Goal: Task Accomplishment & Management: Complete application form

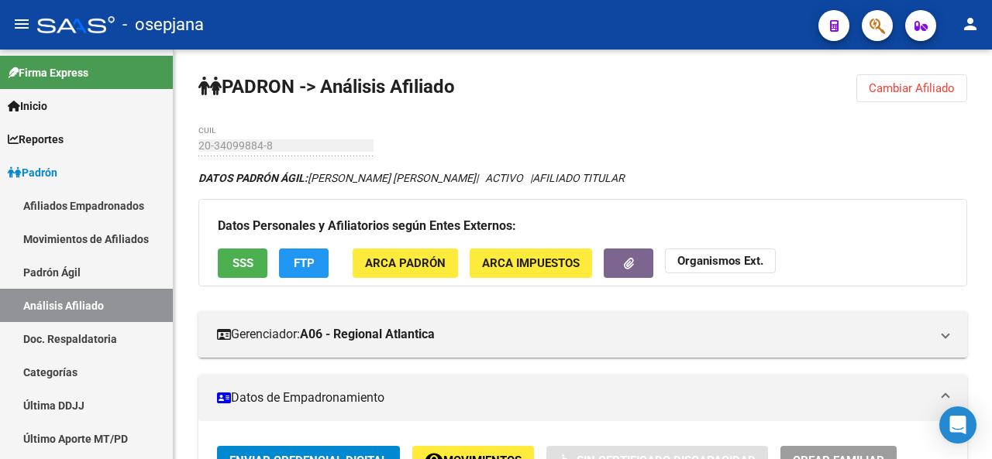
scroll to position [0, 2153]
click at [298, 456] on span "Enviar Credencial Digital" at bounding box center [308, 461] width 158 height 14
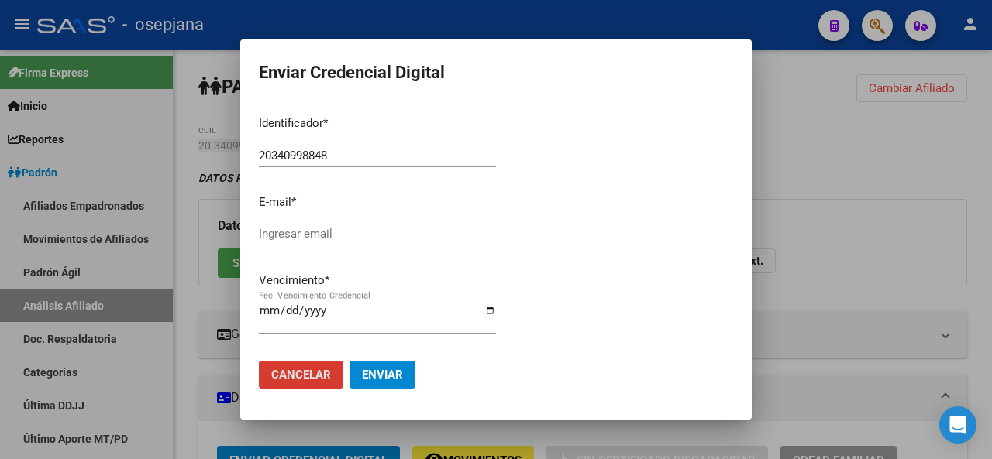
click at [294, 370] on span "Cancelar" at bounding box center [301, 375] width 60 height 14
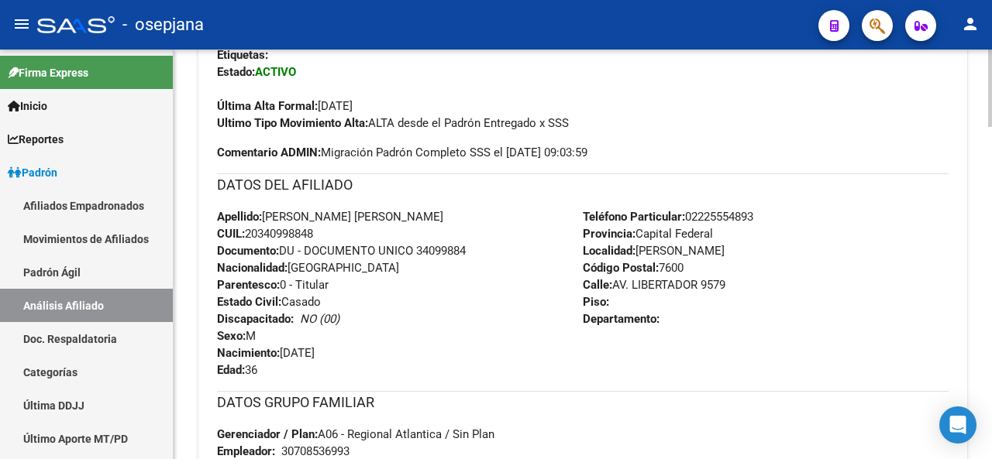
scroll to position [339, 0]
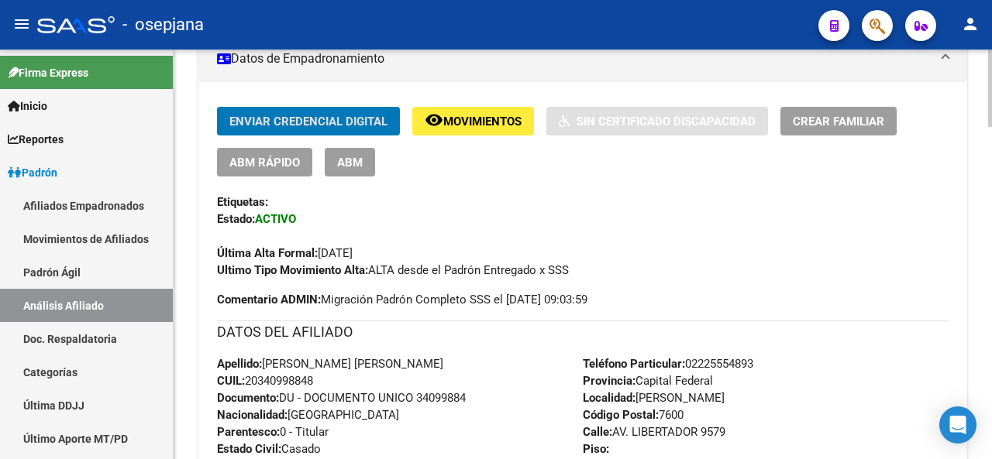
click at [991, 181] on div at bounding box center [990, 152] width 4 height 77
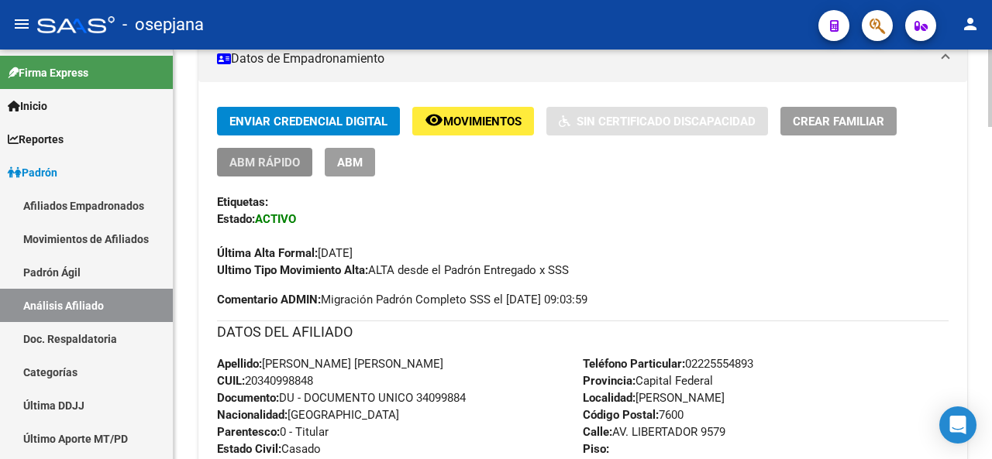
click at [236, 158] on span "ABM Rápido" at bounding box center [264, 163] width 71 height 14
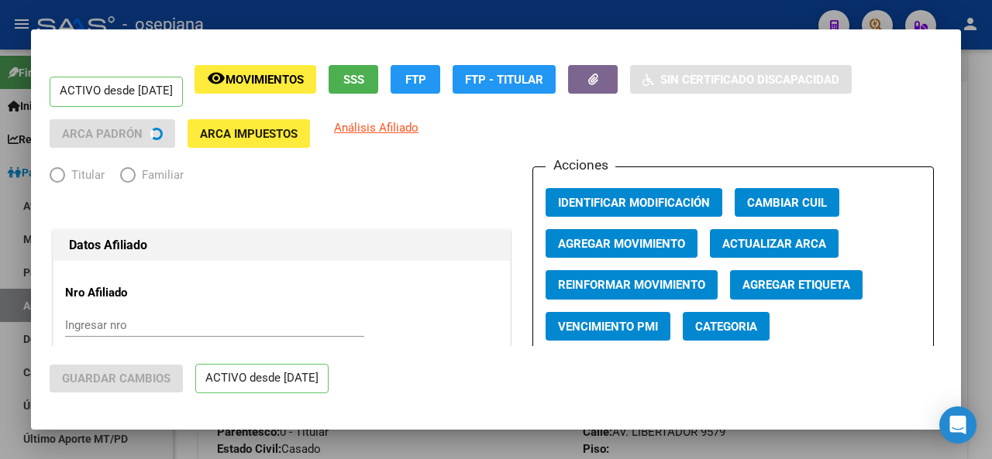
radio input "true"
type input "30-70853699-3"
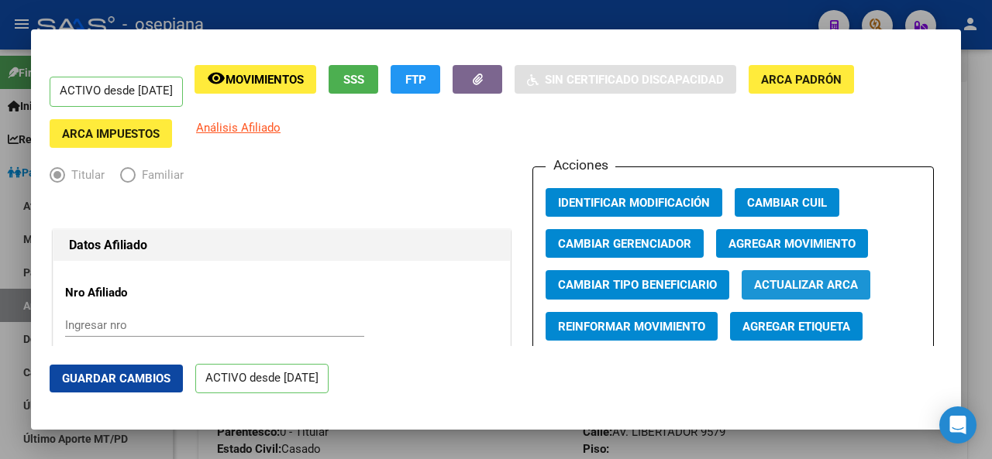
click at [801, 282] on span "Actualizar ARCA" at bounding box center [806, 286] width 104 height 14
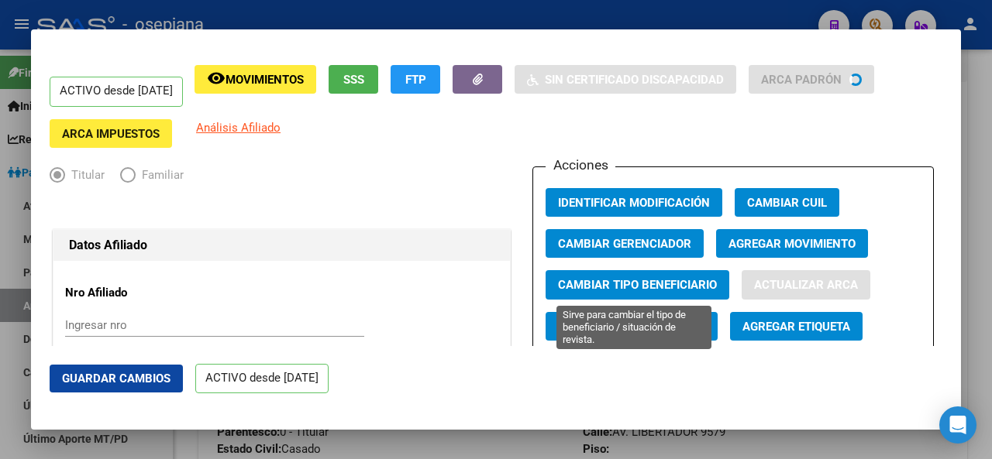
type input "[PERSON_NAME]"
type input "[DATE]"
type input "10034"
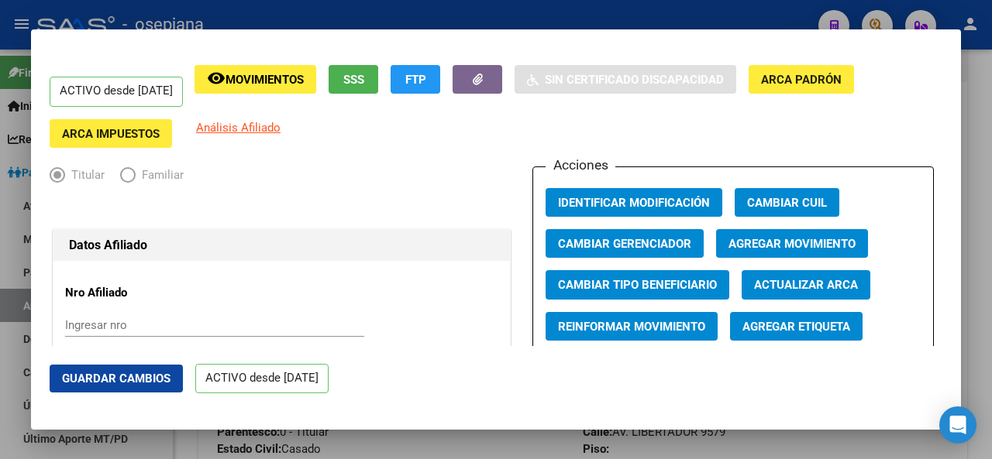
type input "[PERSON_NAME]"
click at [117, 380] on span "Guardar Cambios" at bounding box center [116, 379] width 108 height 14
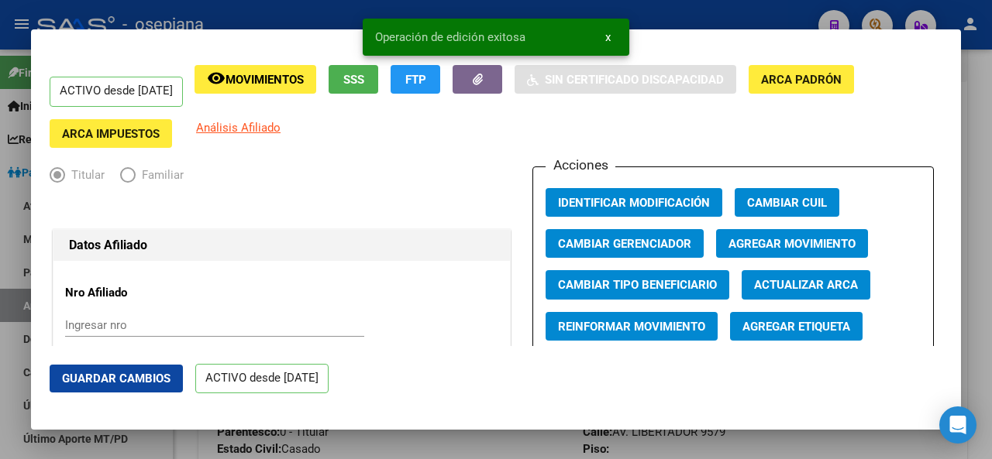
click at [991, 370] on div at bounding box center [496, 229] width 992 height 459
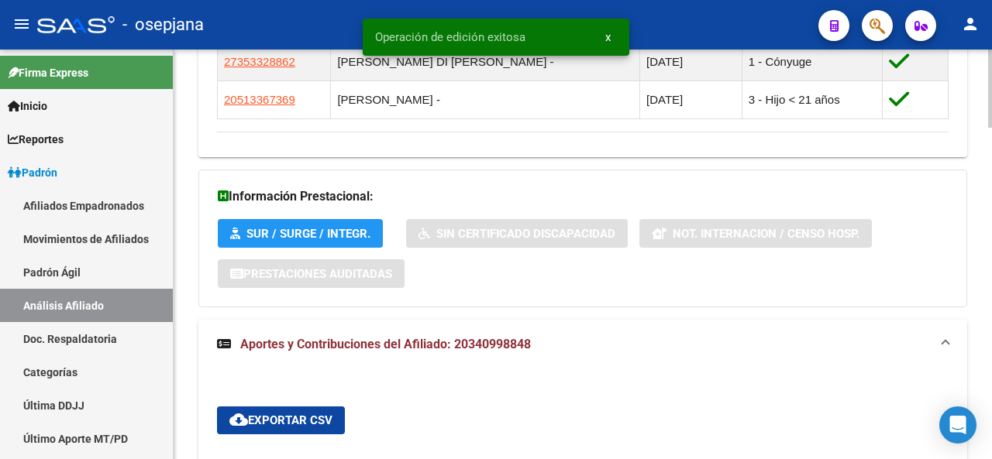
scroll to position [806, 0]
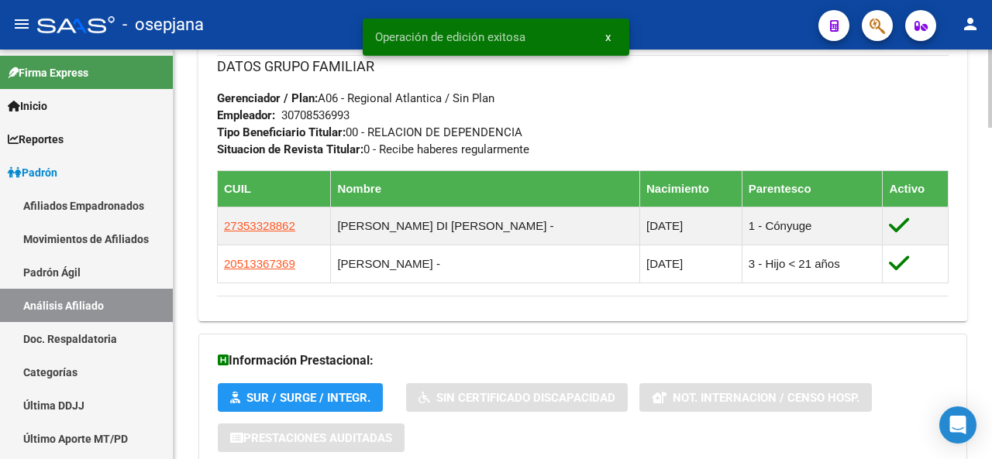
click at [991, 241] on div at bounding box center [990, 244] width 4 height 78
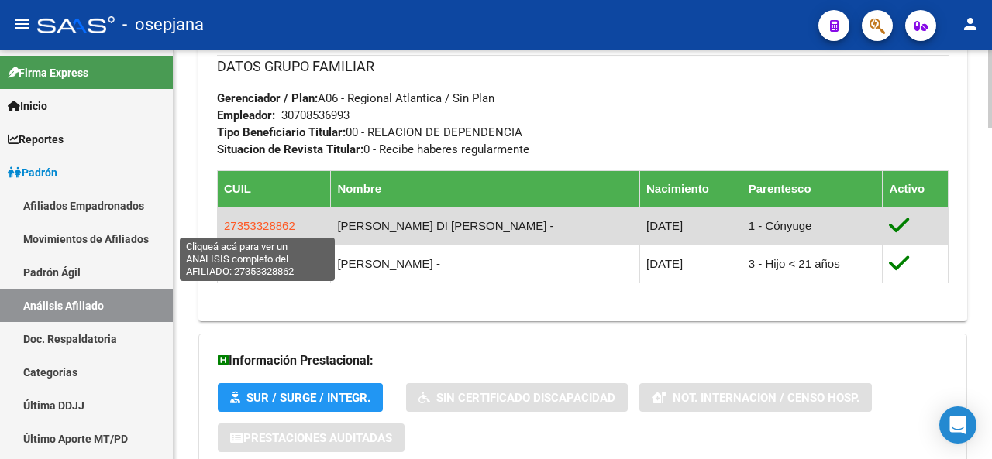
click at [256, 225] on span "27353328862" at bounding box center [259, 225] width 71 height 13
type textarea "27353328862"
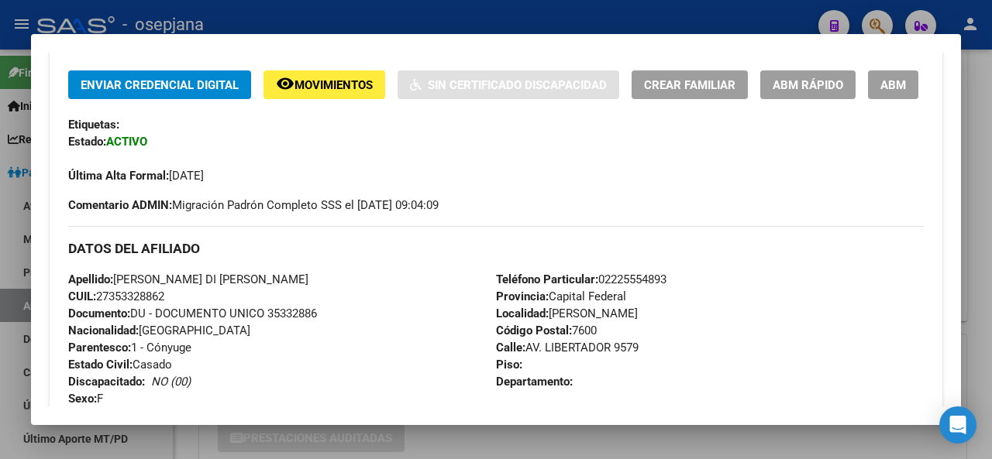
scroll to position [335, 0]
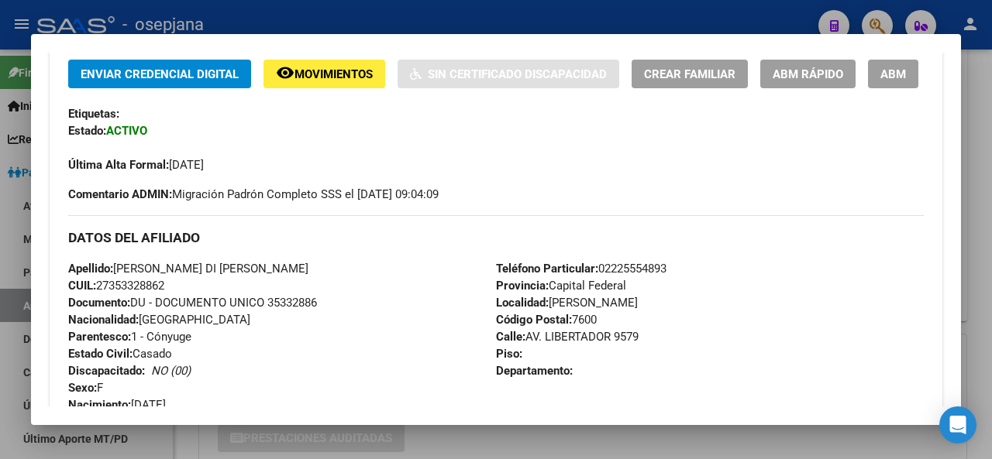
click at [812, 50] on mat-dialog-container "Análisis Afiliado - CUIL: 27353328862 DATOS PADRÓN ÁGIL: [PERSON_NAME] DI [PERS…" at bounding box center [496, 229] width 930 height 391
click at [807, 75] on span "ABM Rápido" at bounding box center [808, 74] width 71 height 14
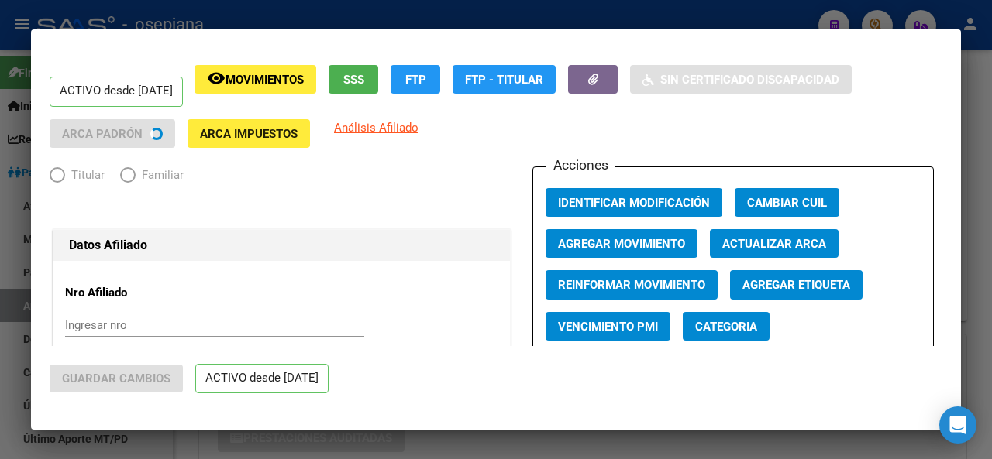
radio input "true"
type input "30-70853699-3"
click at [787, 243] on span "Actualizar ARCA" at bounding box center [774, 244] width 104 height 14
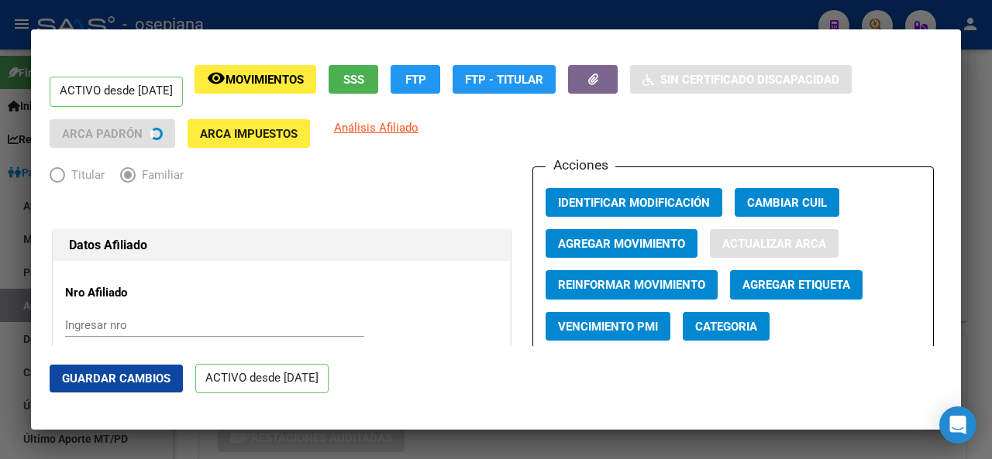
type input "[PERSON_NAME] DI [PERSON_NAME]"
type input "[PERSON_NAME]"
type input "[PERSON_NAME][GEOGRAPHIC_DATA]"
type input "[GEOGRAPHIC_DATA]"
type input "50"
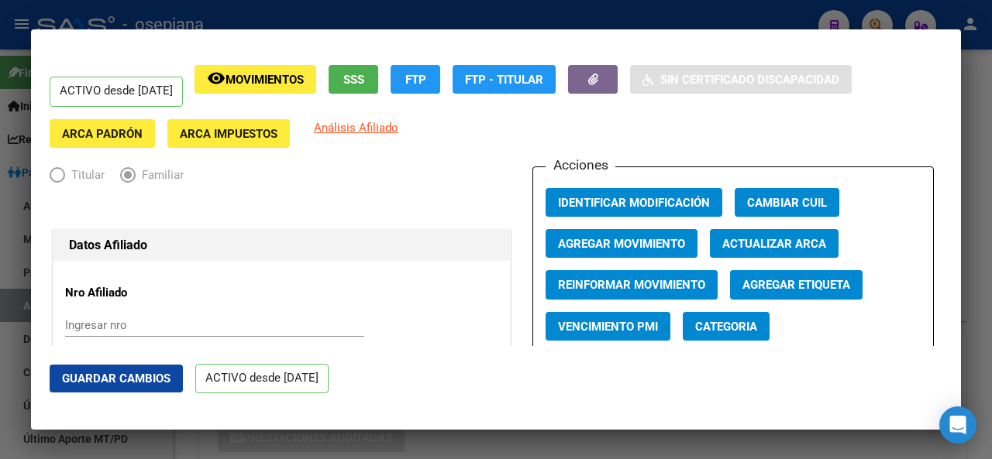
click at [110, 361] on mat-dialog-actions "Guardar Cambios ACTIVO desde [DATE]" at bounding box center [496, 379] width 893 height 66
click at [106, 380] on span "Guardar Cambios" at bounding box center [116, 379] width 108 height 14
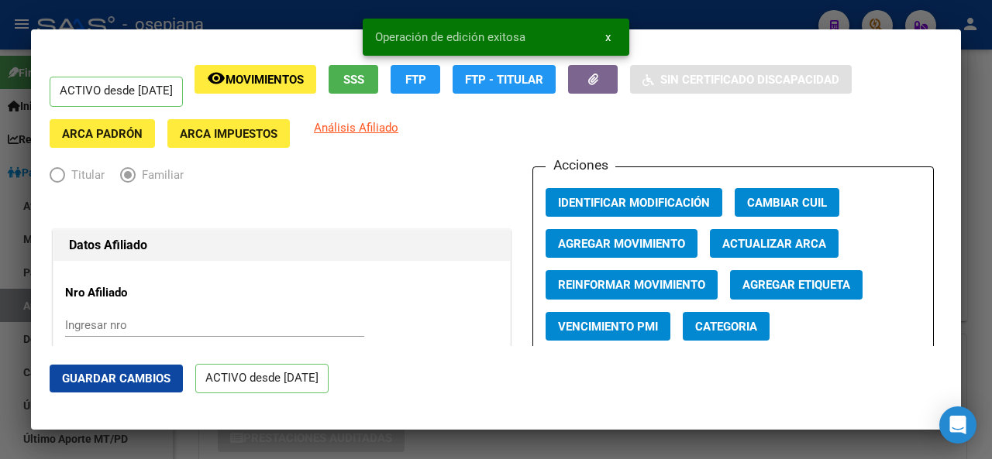
click at [991, 255] on div at bounding box center [496, 229] width 992 height 459
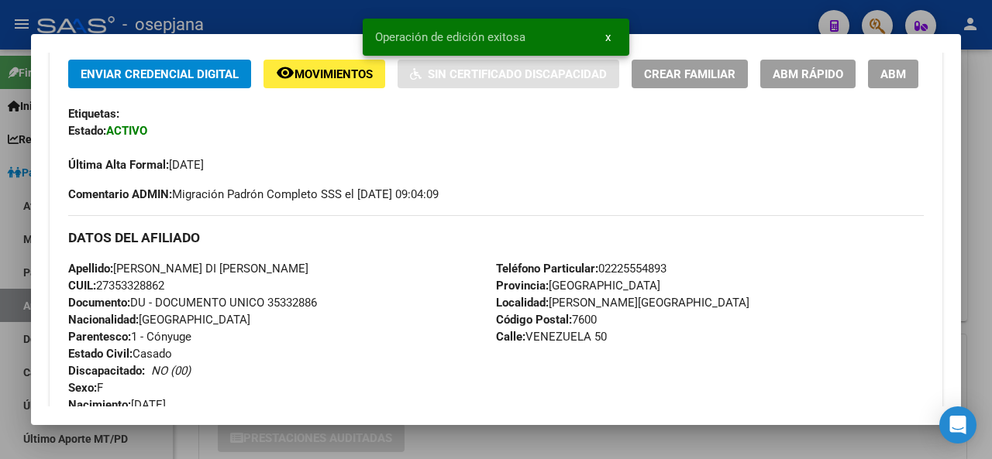
click at [991, 230] on div at bounding box center [496, 229] width 992 height 459
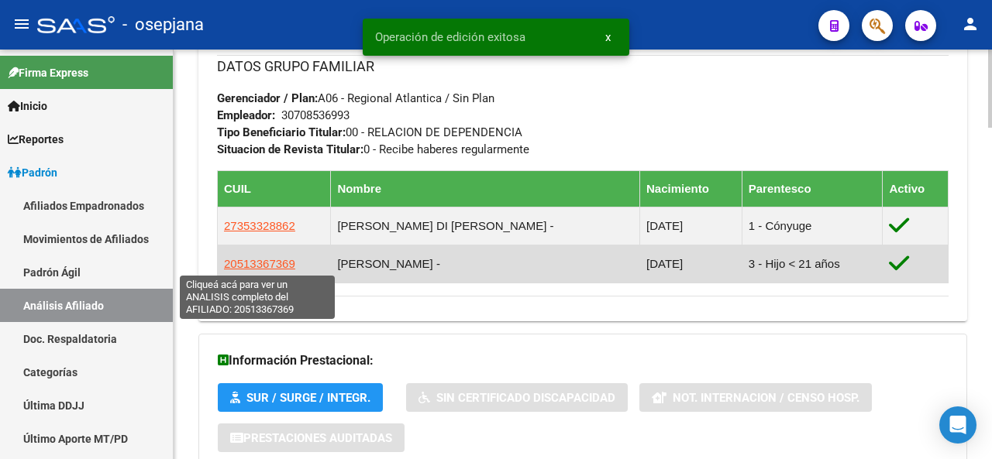
click at [237, 261] on span "20513367369" at bounding box center [259, 263] width 71 height 13
type textarea "20513367369"
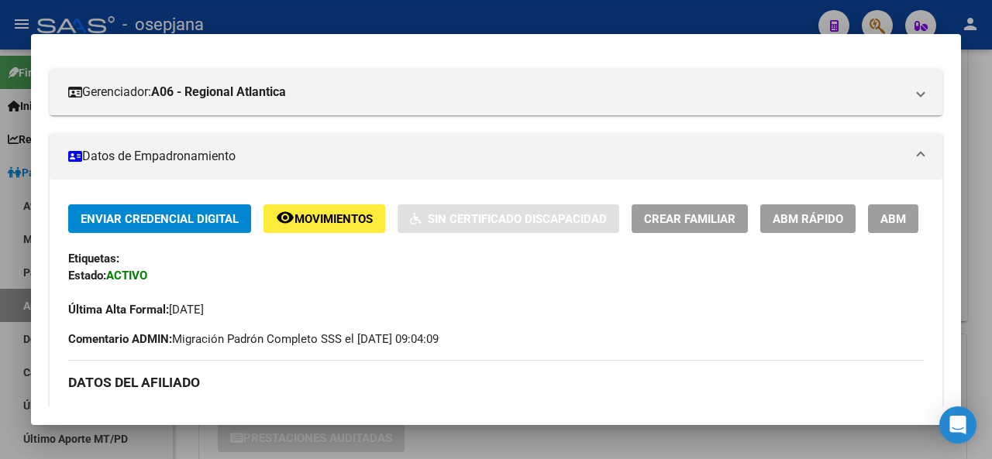
scroll to position [253, 0]
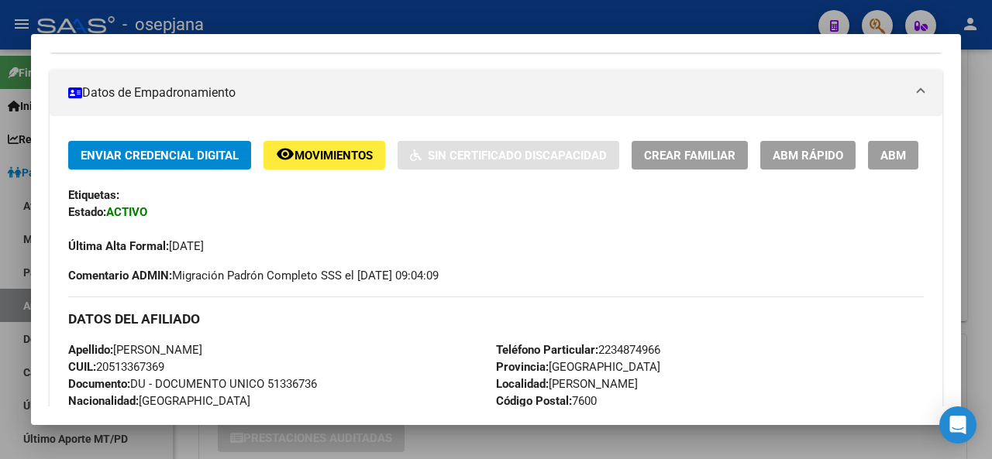
click at [829, 164] on button "ABM Rápido" at bounding box center [807, 155] width 95 height 29
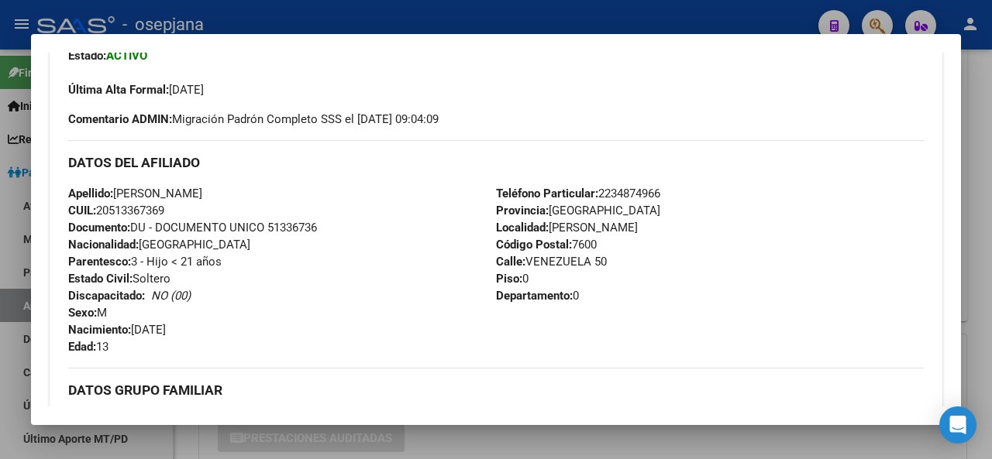
scroll to position [422, 0]
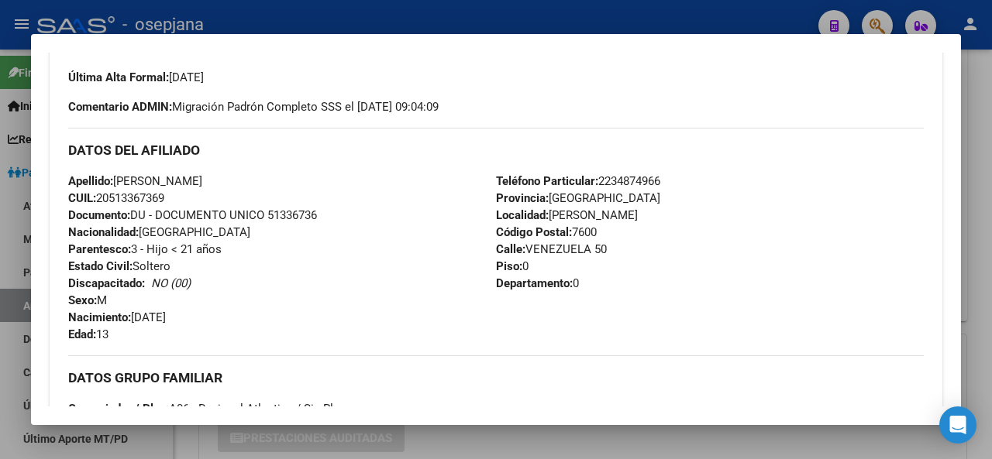
click at [991, 196] on div at bounding box center [496, 229] width 992 height 459
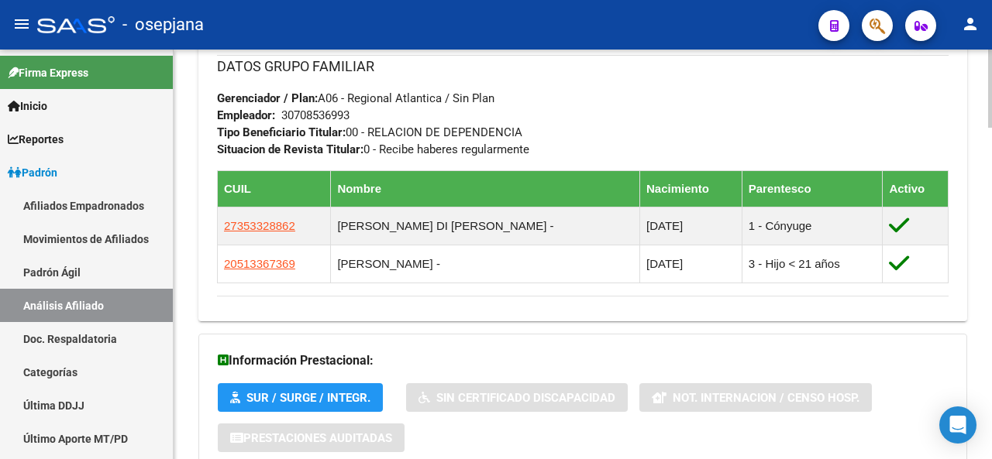
click at [991, 126] on div at bounding box center [990, 255] width 4 height 410
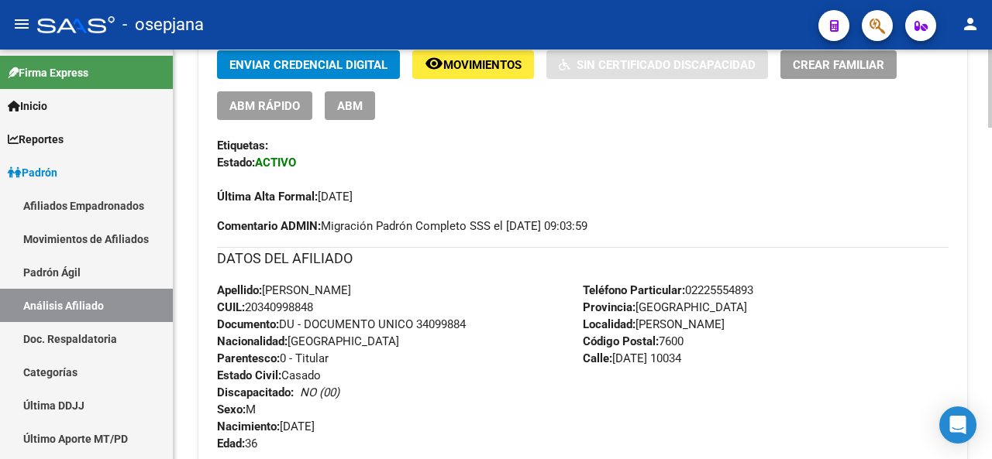
click at [704, 243] on div "Enviar Credencial Digital remove_red_eye Movimientos Sin Certificado Discapacid…" at bounding box center [582, 378] width 731 height 656
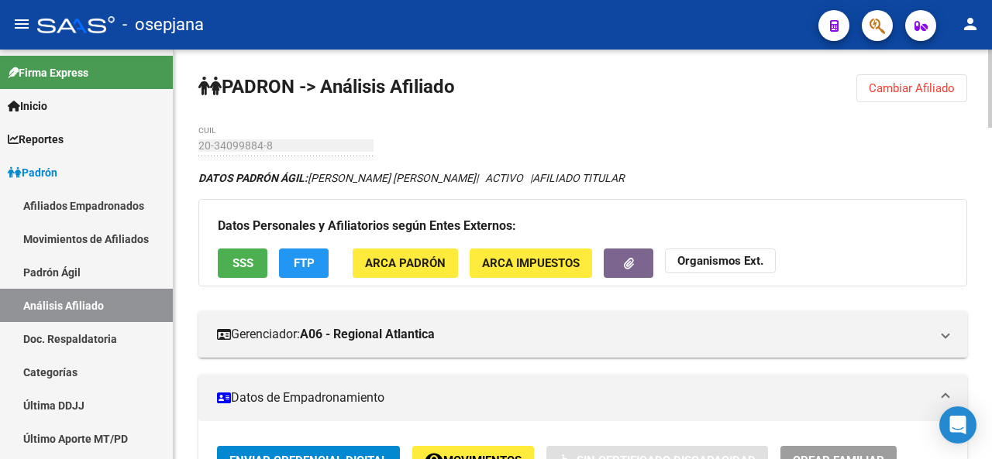
click at [991, 102] on div at bounding box center [990, 255] width 4 height 410
click at [991, 102] on div at bounding box center [990, 89] width 4 height 78
click at [930, 95] on button "Cambiar Afiliado" at bounding box center [911, 88] width 111 height 28
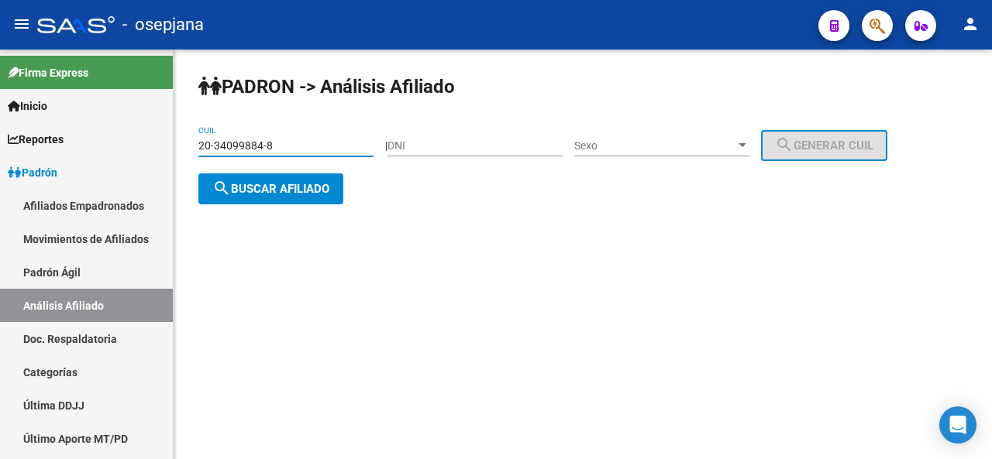
click at [284, 144] on input "20-34099884-8" at bounding box center [285, 145] width 175 height 13
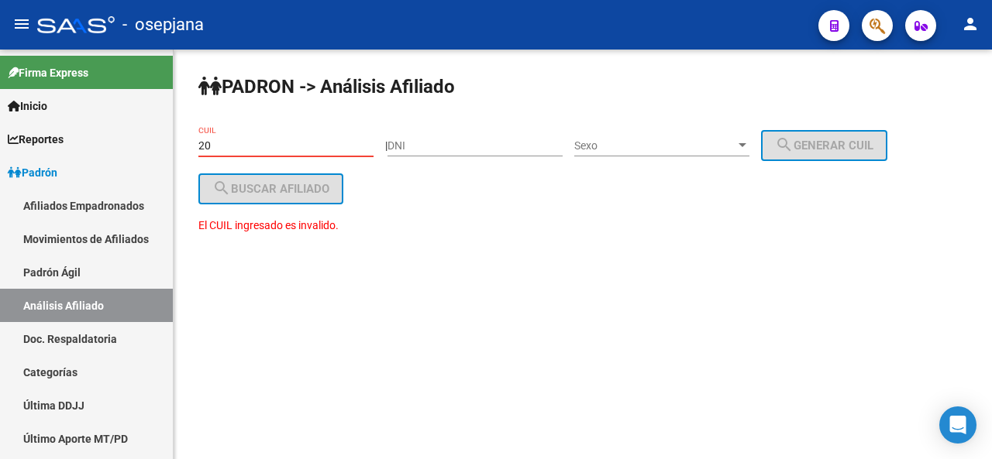
type input "2"
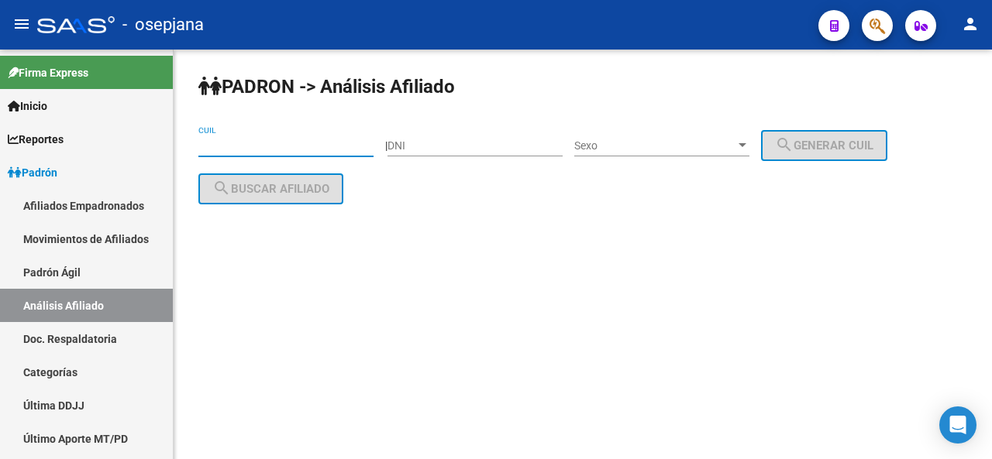
paste input "27-18106491-4"
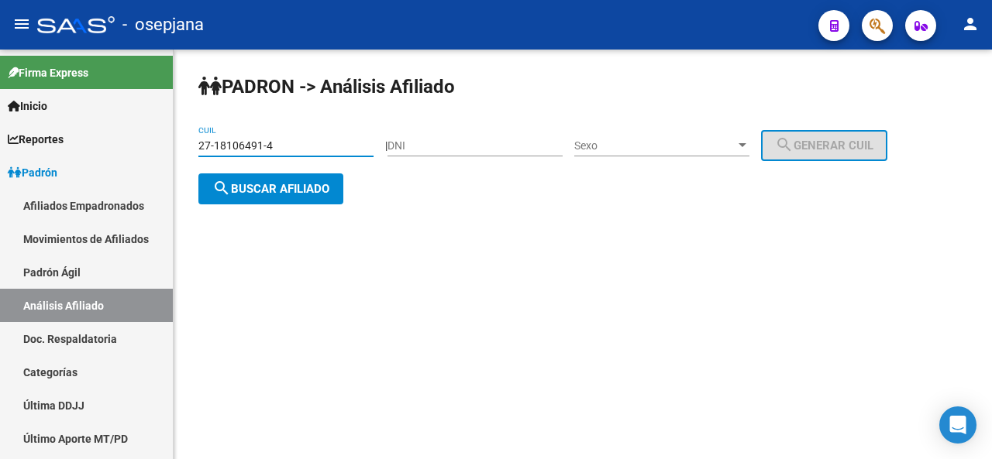
type input "27-18106491-4"
click at [304, 213] on div "PADRON -> Análisis Afiliado 27-18106491-4 CUIL | DNI Sexo Sexo search Generar C…" at bounding box center [583, 152] width 818 height 205
click at [305, 196] on button "search Buscar afiliado" at bounding box center [270, 189] width 145 height 31
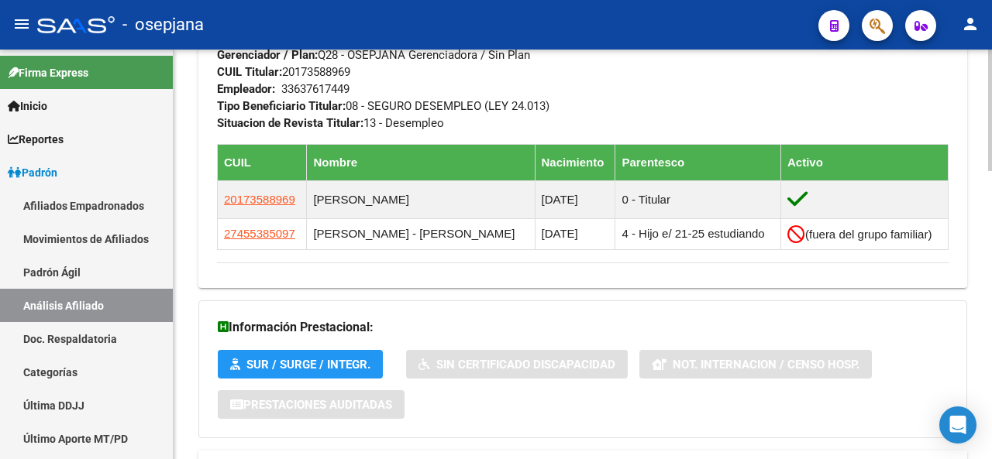
scroll to position [779, 0]
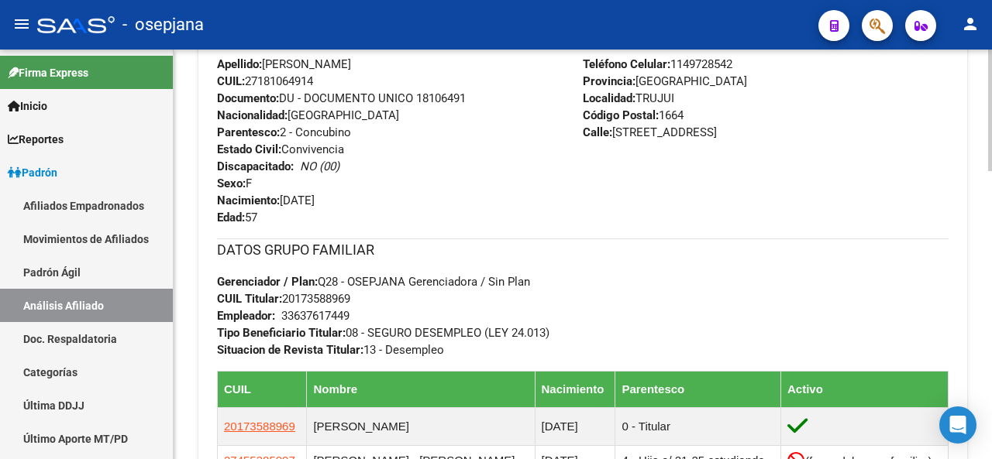
scroll to position [620, 0]
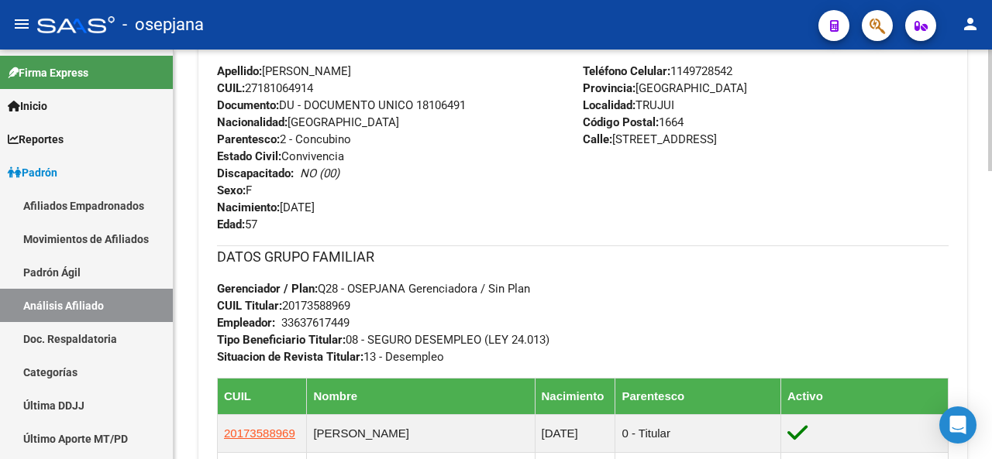
click at [990, 275] on div at bounding box center [990, 294] width 4 height 122
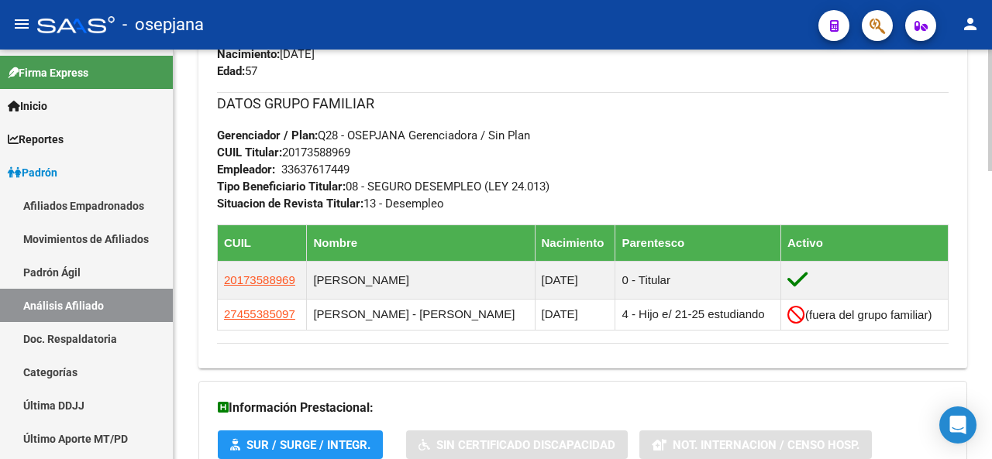
scroll to position [783, 0]
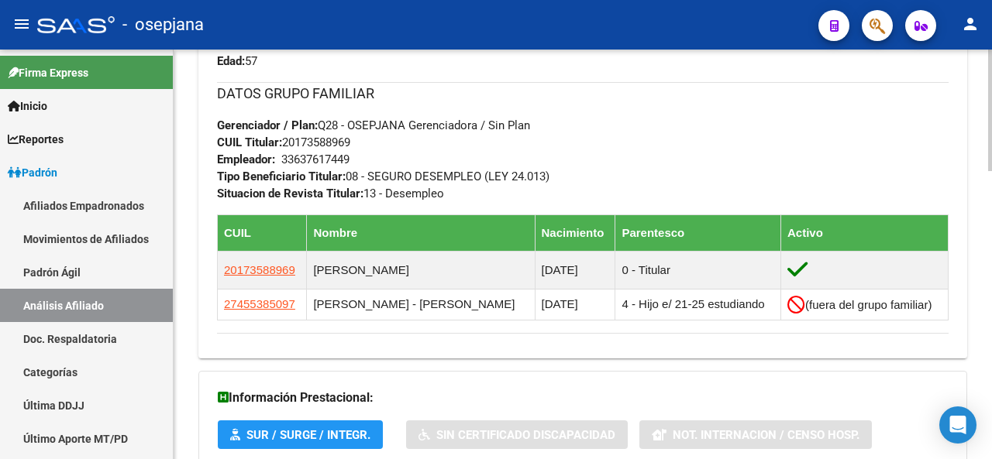
click at [990, 339] on div at bounding box center [990, 342] width 4 height 122
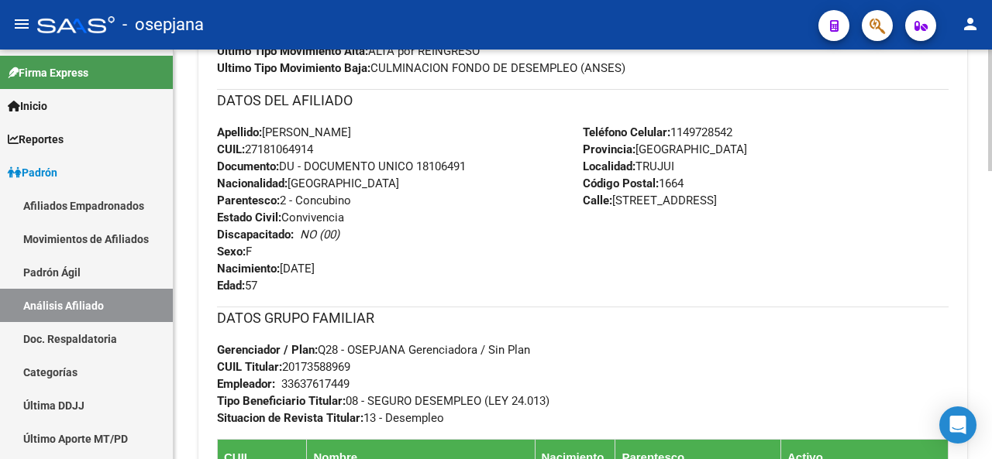
scroll to position [545, 0]
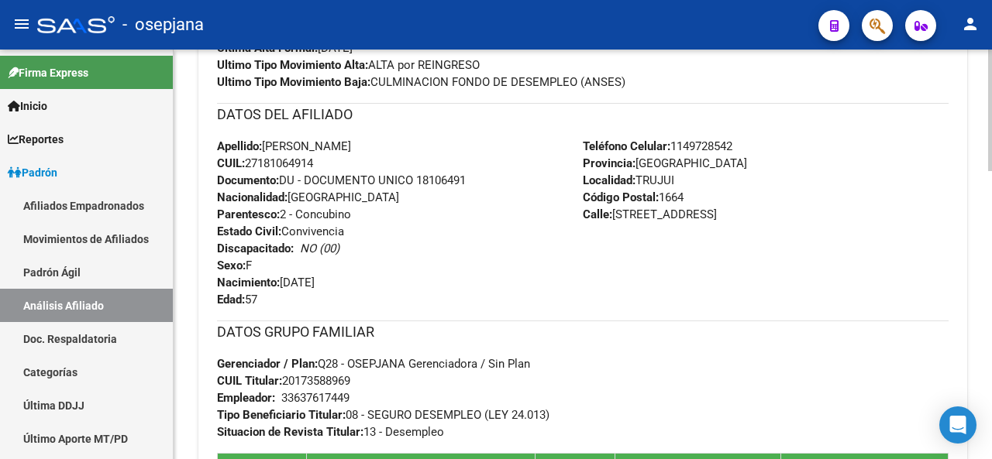
click at [990, 243] on div at bounding box center [990, 272] width 4 height 122
drag, startPoint x: 422, startPoint y: 178, endPoint x: 468, endPoint y: 178, distance: 45.7
click at [463, 178] on span "Documento: DU - DOCUMENTO UNICO 18106491" at bounding box center [341, 181] width 249 height 14
drag, startPoint x: 475, startPoint y: 178, endPoint x: 482, endPoint y: 184, distance: 8.8
click at [482, 184] on div "Apellido: [PERSON_NAME] CUIL: 27181064914 Documento: DU - DOCUMENTO UNICO 18106…" at bounding box center [400, 223] width 366 height 170
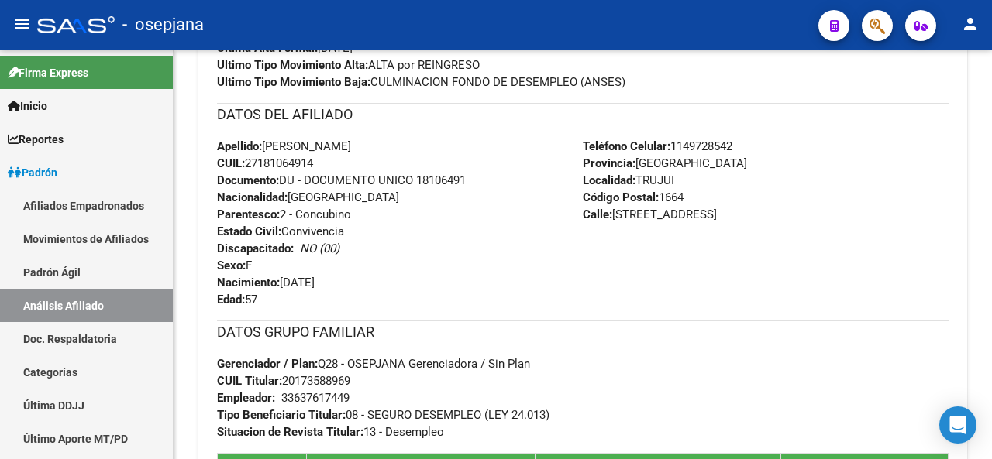
drag, startPoint x: 423, startPoint y: 181, endPoint x: 473, endPoint y: 177, distance: 50.5
click at [511, 187] on div "Apellido: [PERSON_NAME] CUIL: 27181064914 Documento: DU - DOCUMENTO UNICO 18106…" at bounding box center [400, 223] width 366 height 170
copy span "18106491"
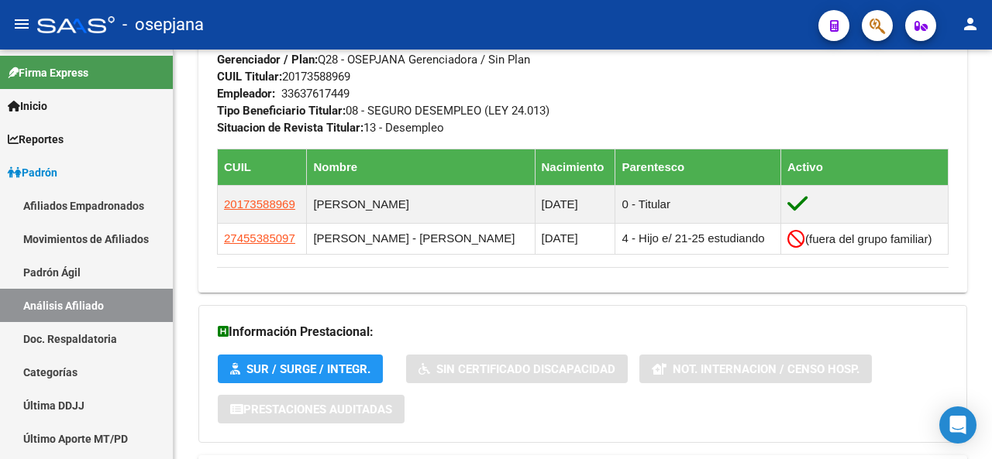
click at [991, 391] on div at bounding box center [990, 362] width 4 height 122
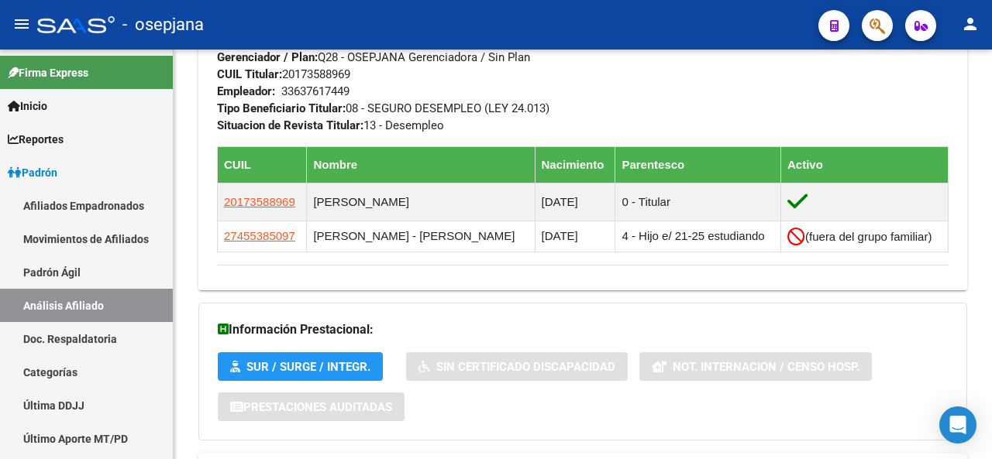
drag, startPoint x: 985, startPoint y: 331, endPoint x: 989, endPoint y: 355, distance: 24.3
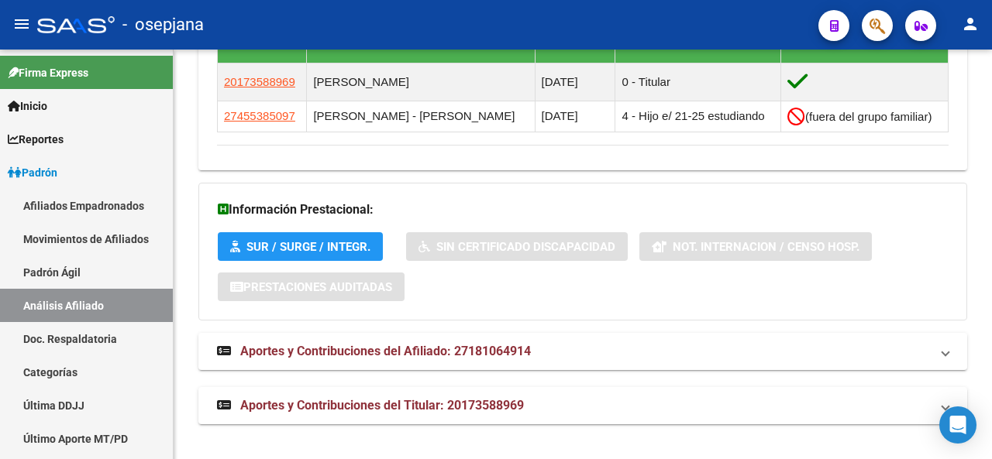
click at [991, 425] on div at bounding box center [990, 398] width 4 height 122
click at [339, 418] on mat-expansion-panel-header "Aportes y Contribuciones del Titular: 20173588969" at bounding box center [582, 405] width 769 height 37
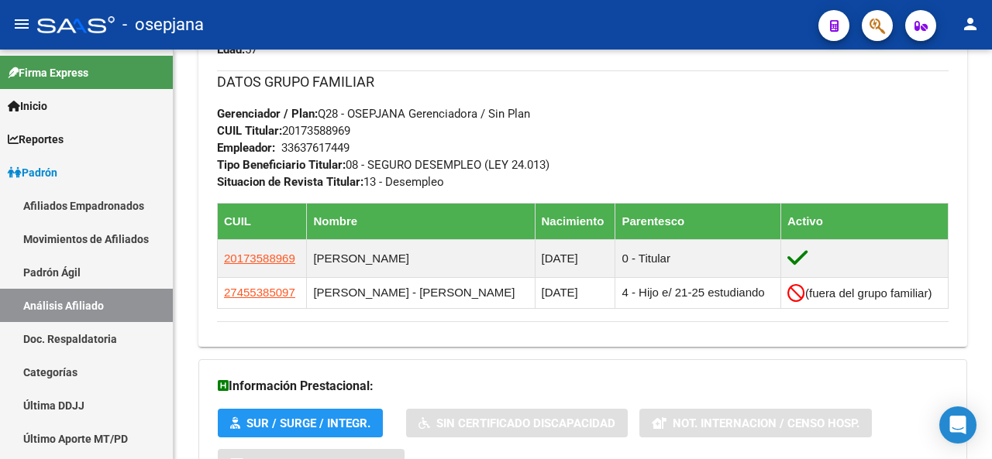
scroll to position [638, 0]
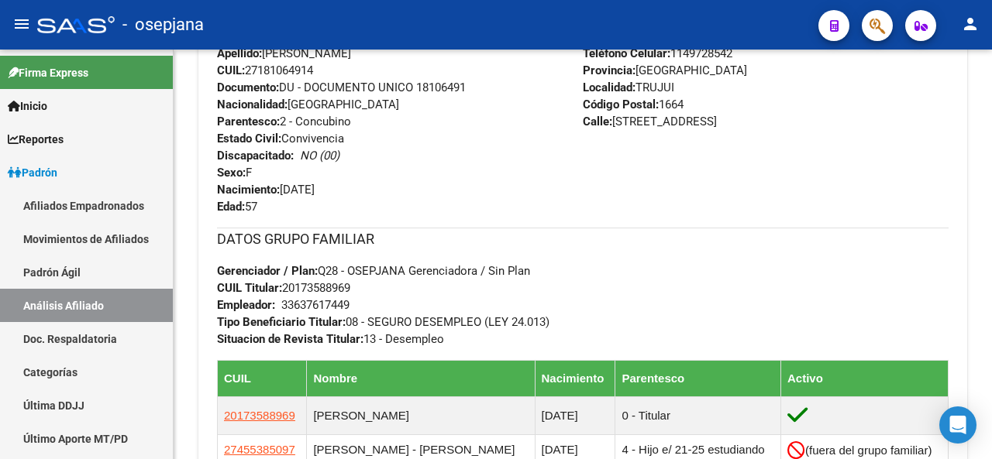
click at [990, 267] on div at bounding box center [990, 255] width 4 height 410
click at [990, 68] on div at bounding box center [990, 255] width 4 height 410
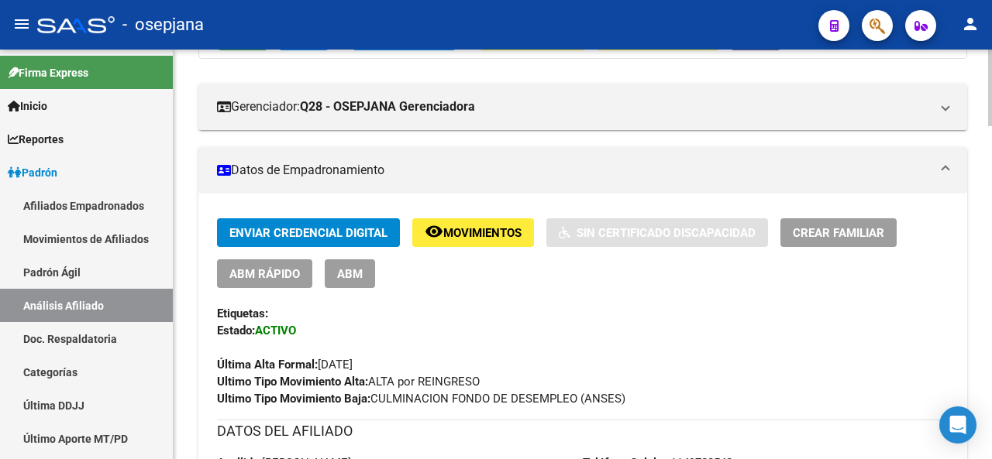
click at [990, 68] on div at bounding box center [990, 255] width 4 height 410
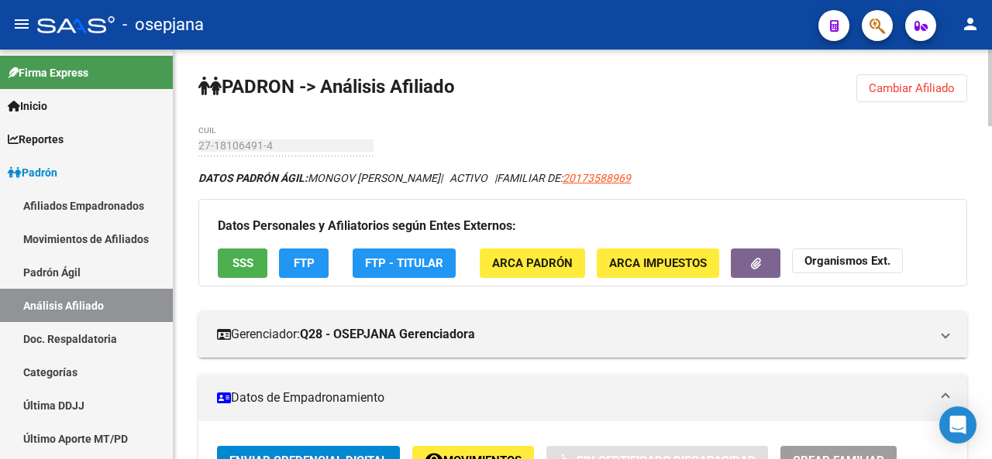
click at [896, 83] on span "Cambiar Afiliado" at bounding box center [912, 88] width 86 height 14
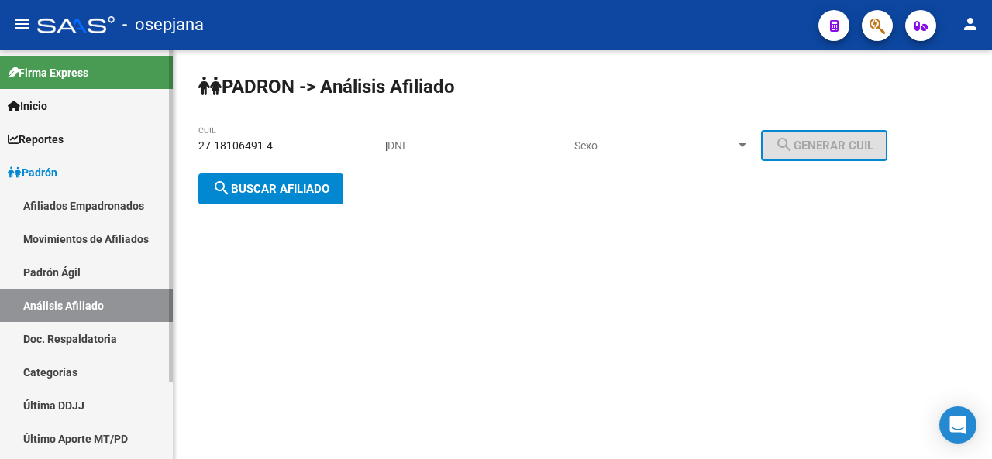
drag, startPoint x: 294, startPoint y: 137, endPoint x: 133, endPoint y: 139, distance: 161.2
click at [133, 139] on mat-sidenav-container "Firma Express Inicio Instructivos Contacto OS Reportes Padrón Traspasos x O.S. …" at bounding box center [496, 255] width 992 height 410
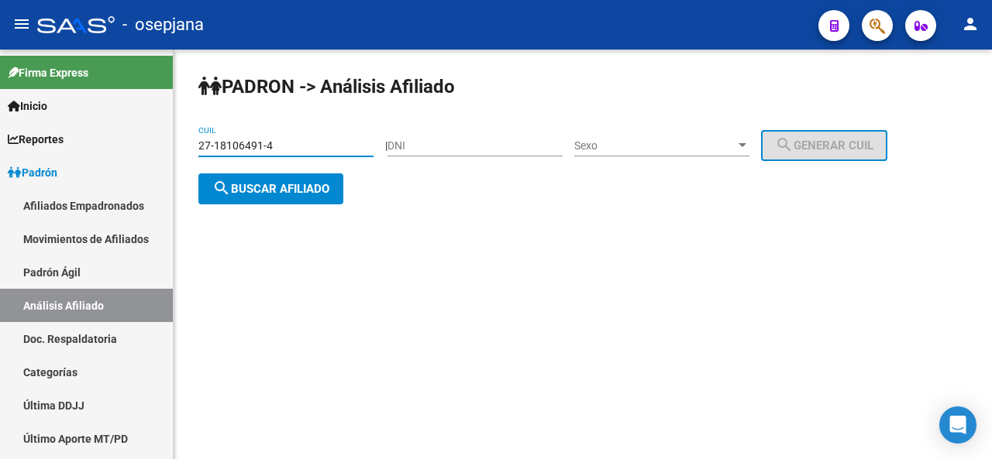
click at [294, 144] on input "27-18106491-4" at bounding box center [285, 145] width 175 height 13
drag, startPoint x: 294, startPoint y: 144, endPoint x: 194, endPoint y: 145, distance: 100.0
click at [194, 145] on div "PADRON -> Análisis Afiliado 27-18106491-4 CUIL | DNI Sexo Sexo search Generar C…" at bounding box center [583, 152] width 818 height 205
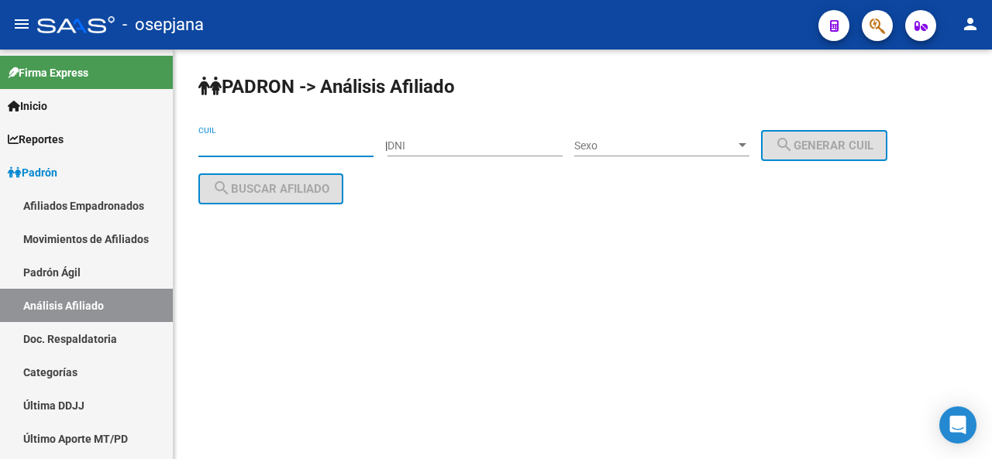
paste input "20-28817975-2"
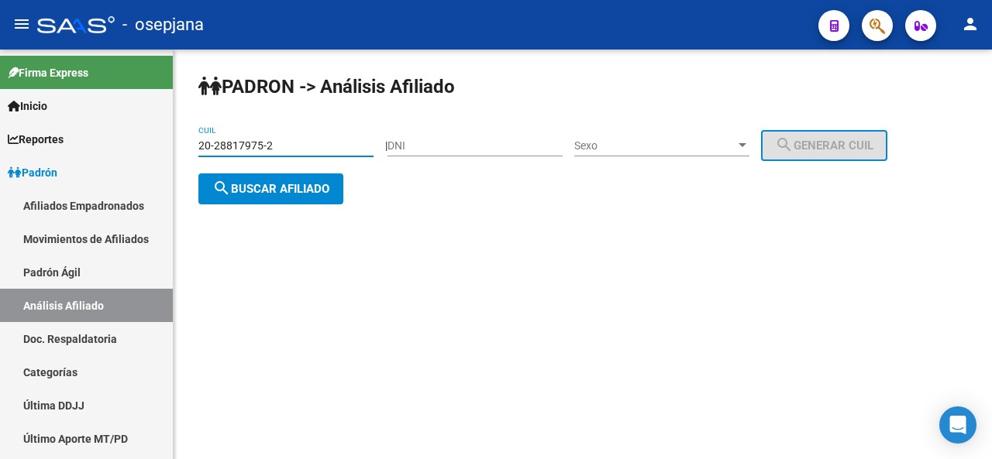
click at [287, 175] on button "search Buscar afiliado" at bounding box center [270, 189] width 145 height 31
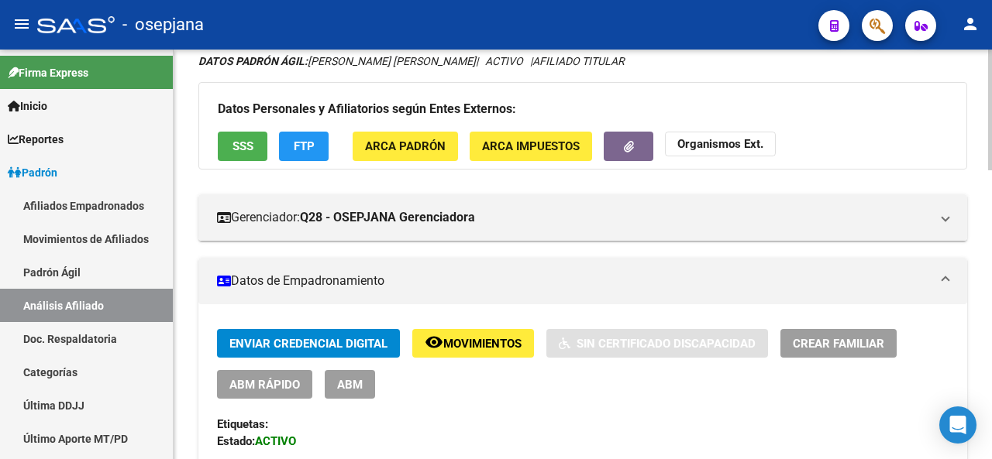
scroll to position [73, 0]
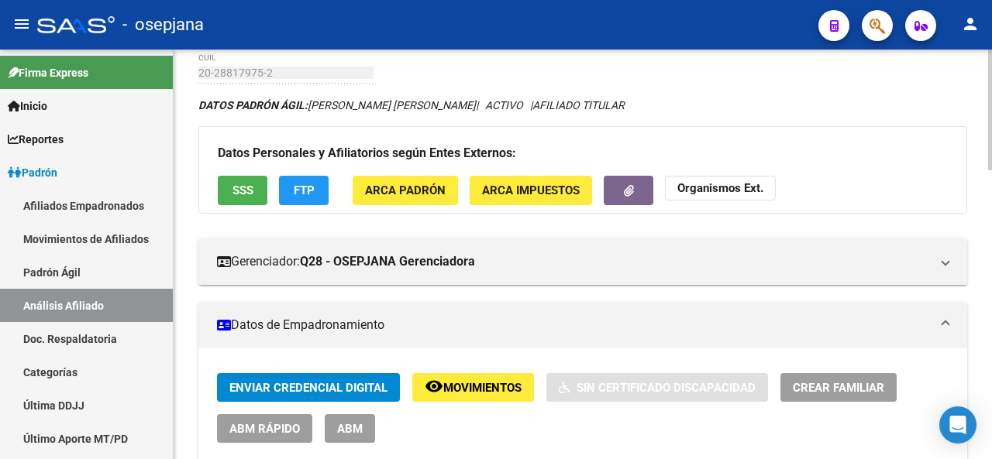
click at [991, 123] on div at bounding box center [990, 131] width 4 height 121
click at [991, 84] on div at bounding box center [990, 131] width 4 height 121
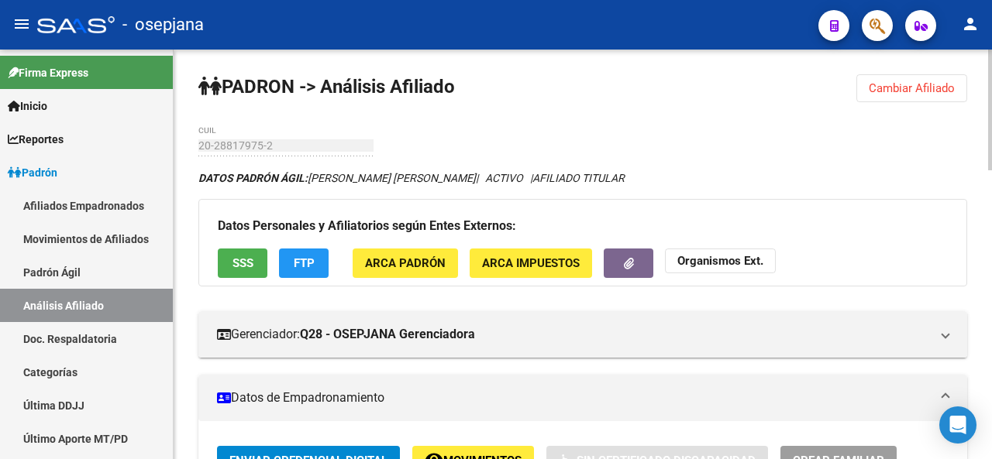
click at [991, 75] on div at bounding box center [990, 110] width 4 height 121
drag, startPoint x: 986, startPoint y: 146, endPoint x: 991, endPoint y: 183, distance: 37.6
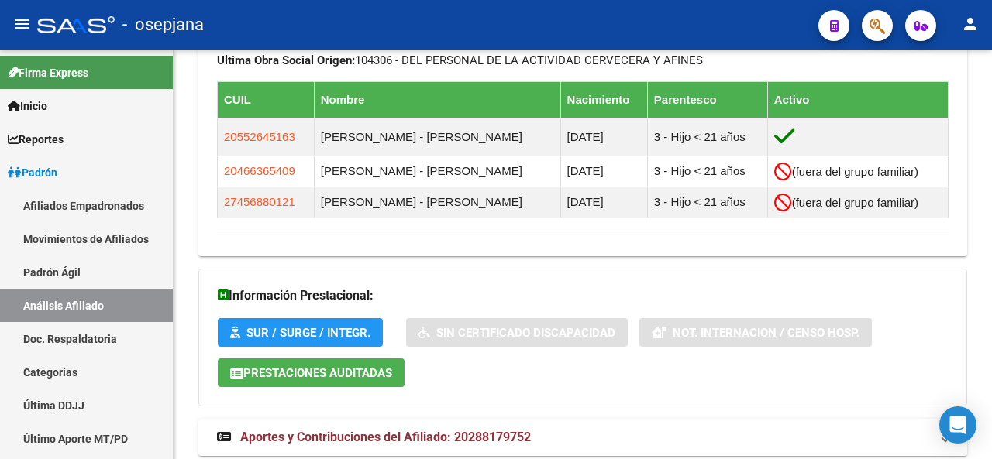
scroll to position [967, 0]
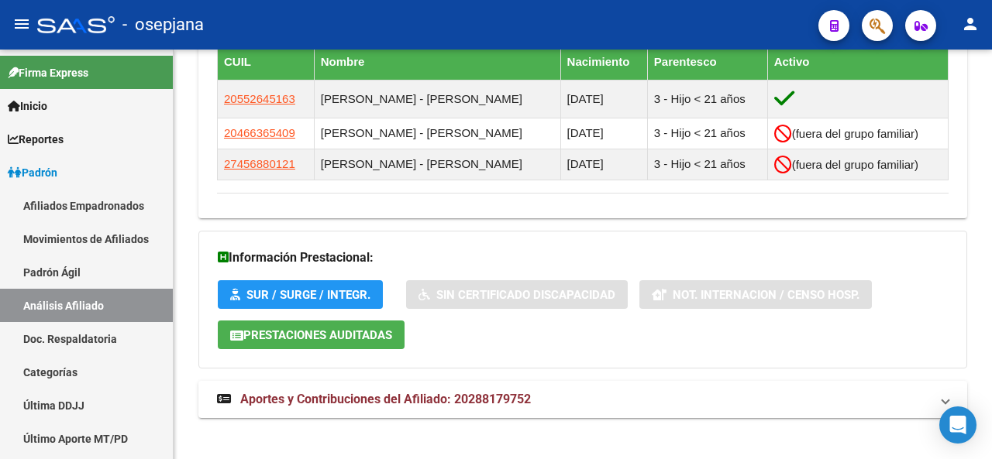
click at [991, 425] on div at bounding box center [990, 395] width 4 height 121
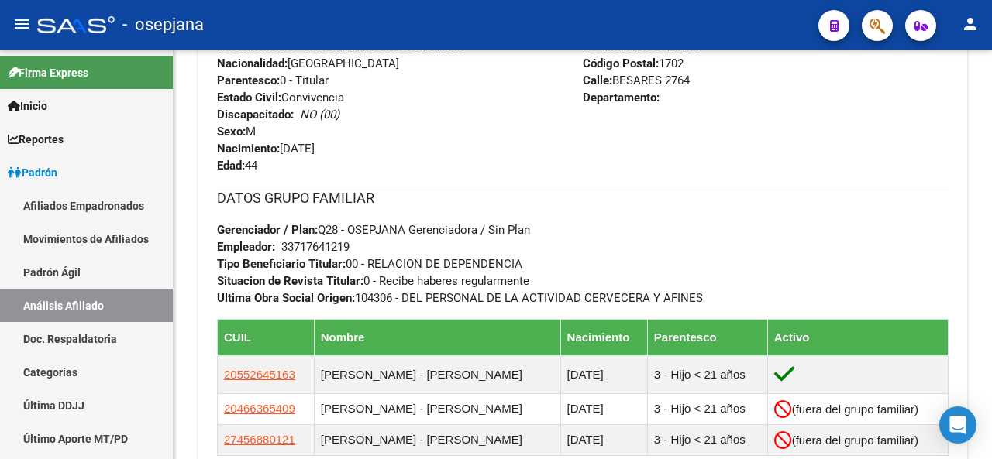
scroll to position [754, 0]
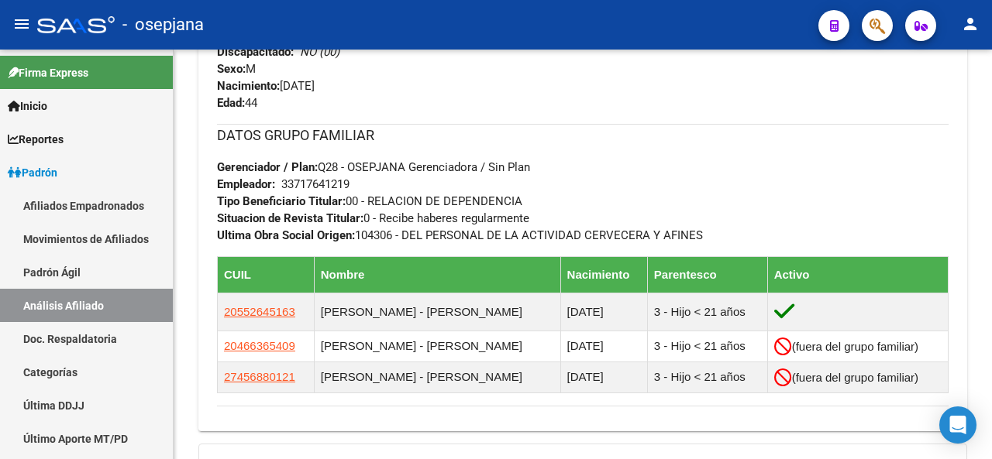
click at [991, 279] on div at bounding box center [990, 332] width 4 height 121
click at [991, 57] on div at bounding box center [990, 255] width 4 height 410
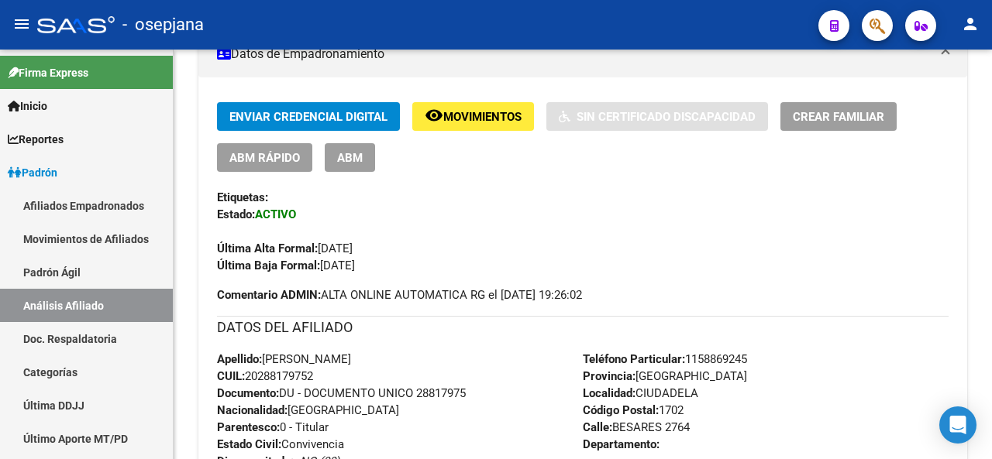
scroll to position [0, 0]
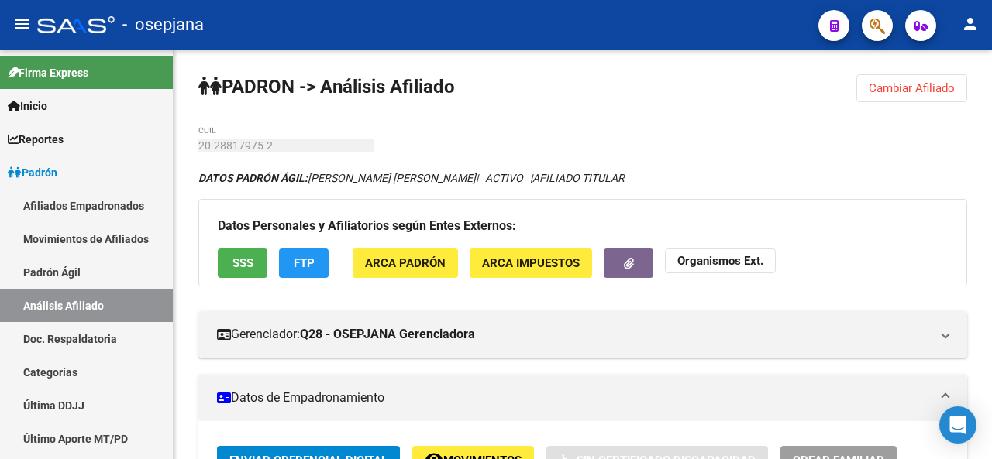
click at [991, 57] on div at bounding box center [990, 255] width 4 height 410
click at [919, 81] on span "Cambiar Afiliado" at bounding box center [912, 88] width 86 height 14
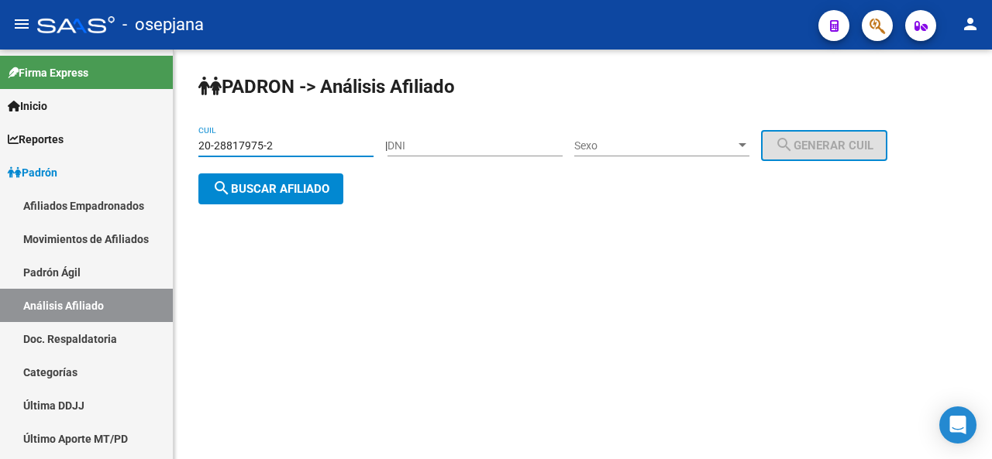
drag, startPoint x: 294, startPoint y: 150, endPoint x: 177, endPoint y: 179, distance: 120.5
click at [177, 179] on div "PADRON -> Análisis Afiliado 20-28817975-2 CUIL | DNI Sexo Sexo search Generar C…" at bounding box center [583, 152] width 818 height 205
click at [309, 142] on input "20-28817975-2" at bounding box center [285, 145] width 175 height 13
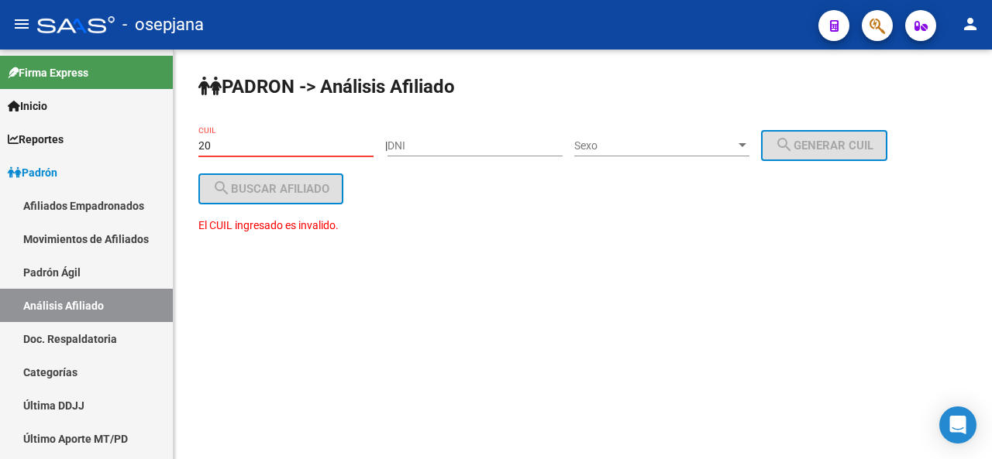
type input "2"
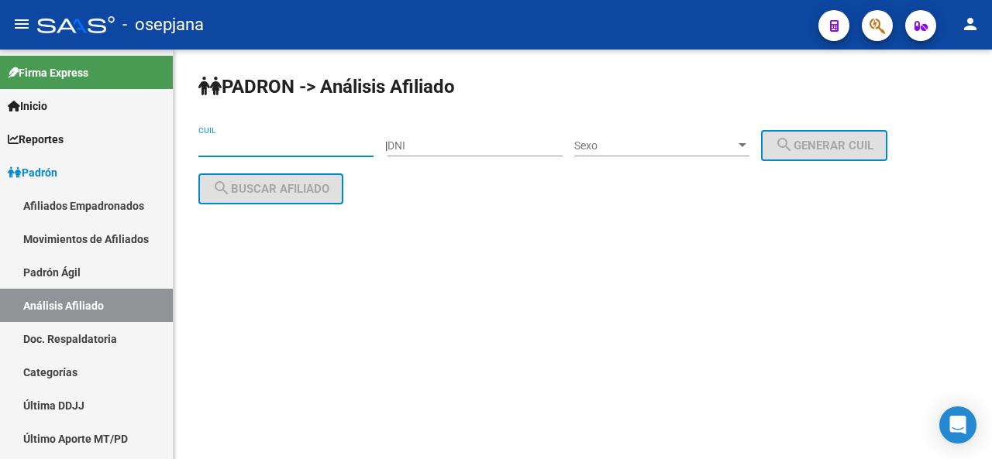
paste input "20-24944805-3"
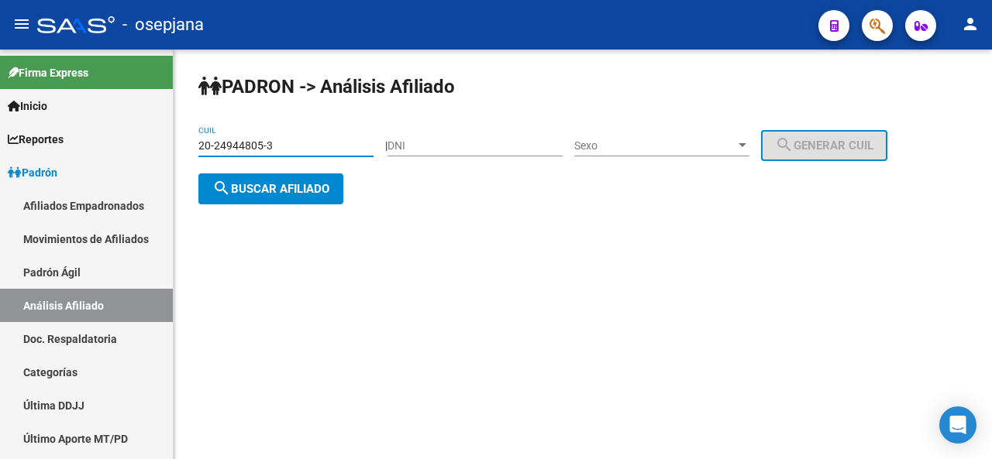
click at [286, 199] on button "search Buscar afiliado" at bounding box center [270, 189] width 145 height 31
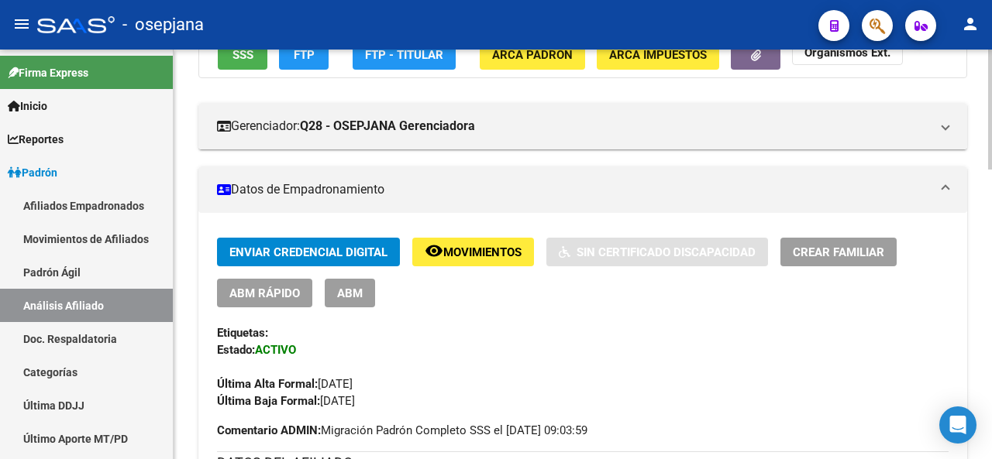
click at [991, 194] on div at bounding box center [990, 171] width 4 height 120
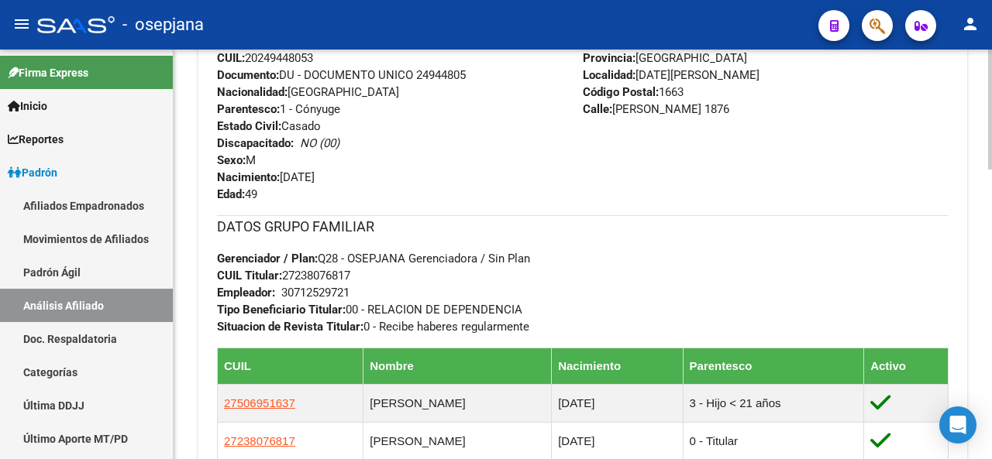
scroll to position [718, 0]
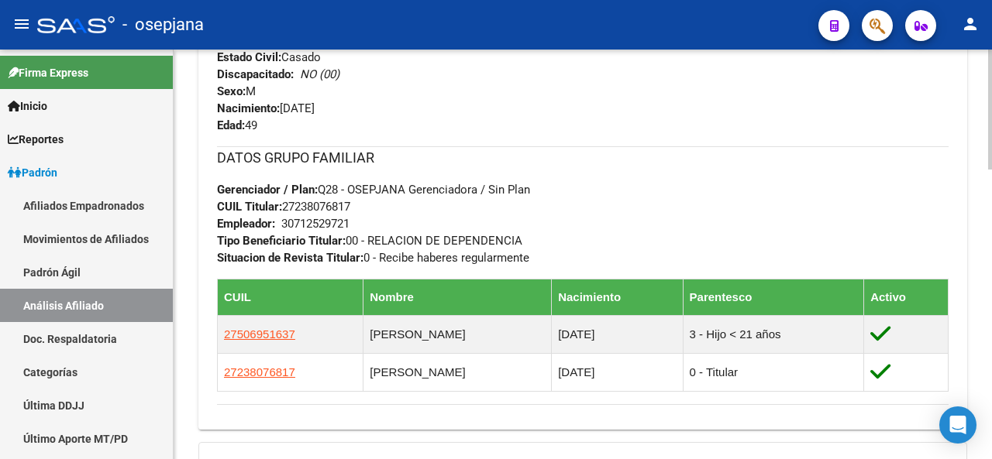
click at [991, 346] on div at bounding box center [990, 323] width 4 height 120
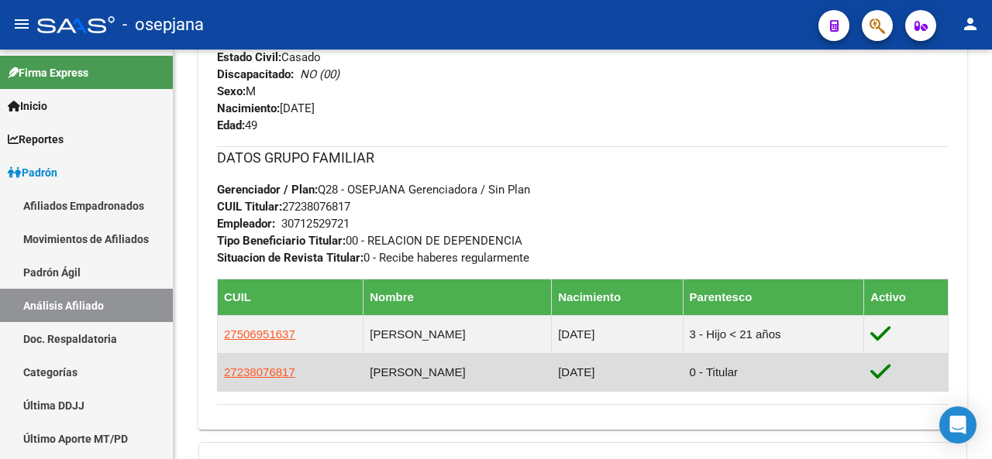
scroll to position [733, 0]
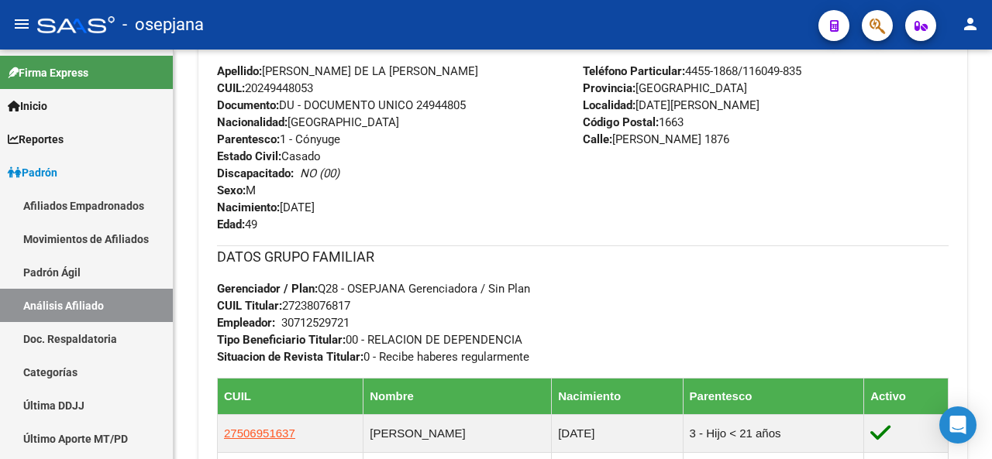
click at [991, 293] on div at bounding box center [990, 294] width 4 height 120
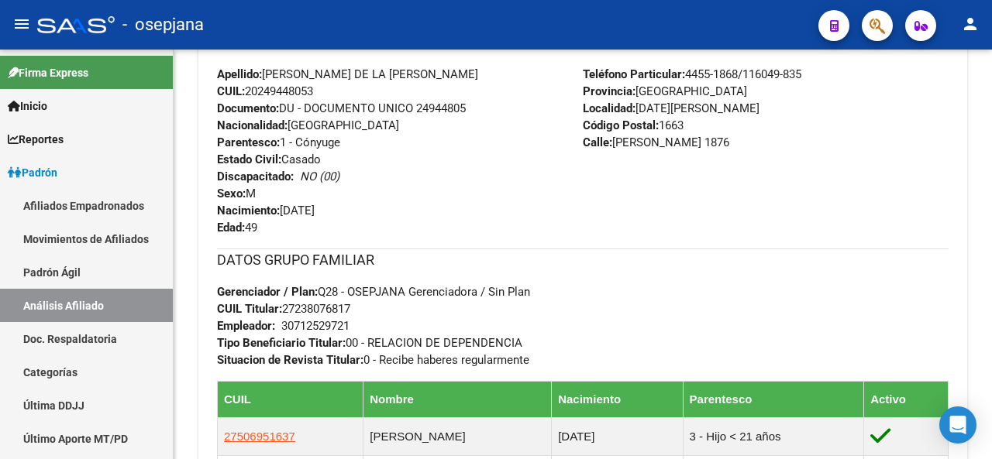
click at [991, 293] on div at bounding box center [990, 293] width 4 height 120
click at [991, 280] on div at bounding box center [990, 293] width 4 height 120
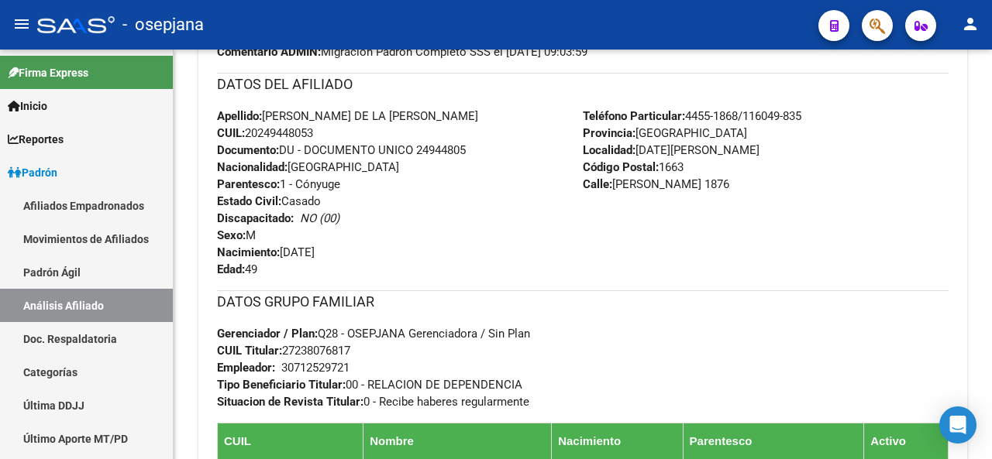
click at [991, 280] on div at bounding box center [990, 281] width 4 height 120
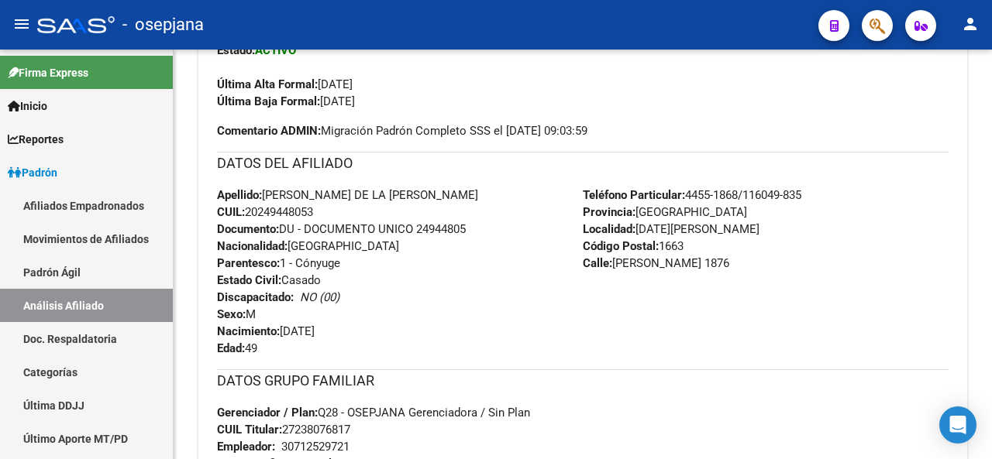
scroll to position [431, 0]
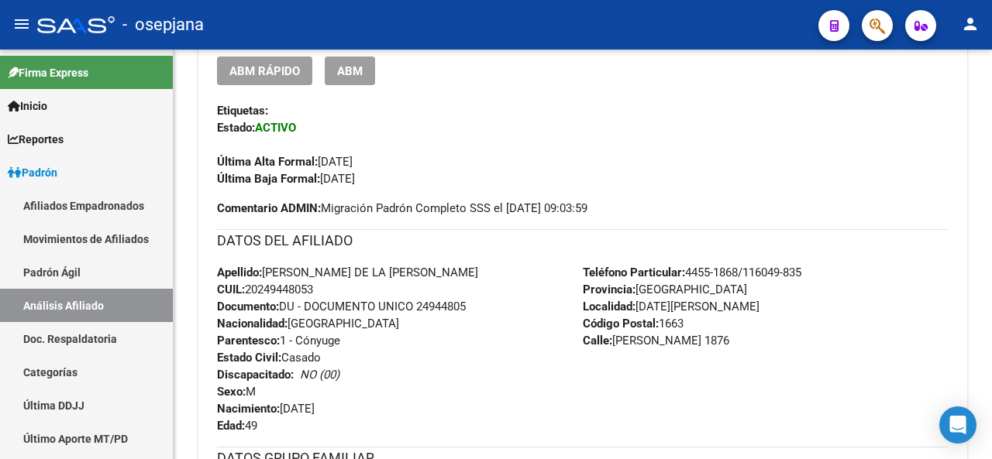
click at [991, 211] on div at bounding box center [990, 235] width 4 height 120
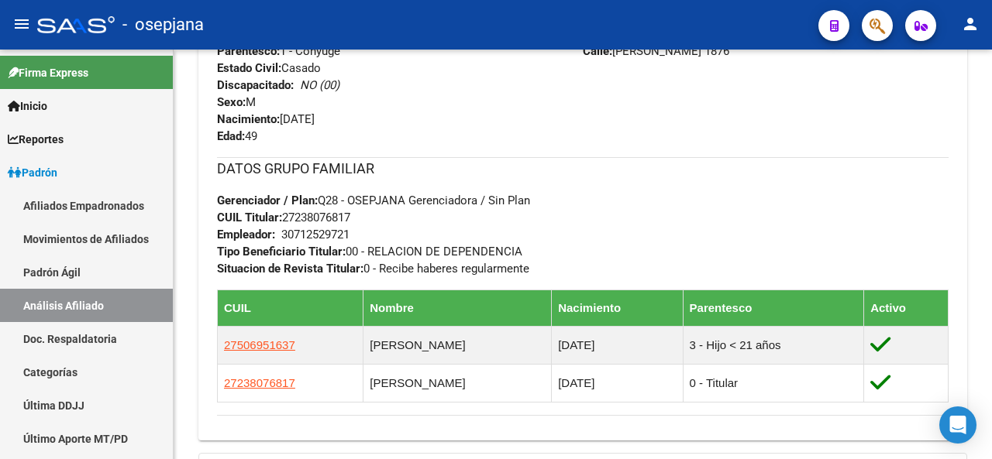
scroll to position [814, 0]
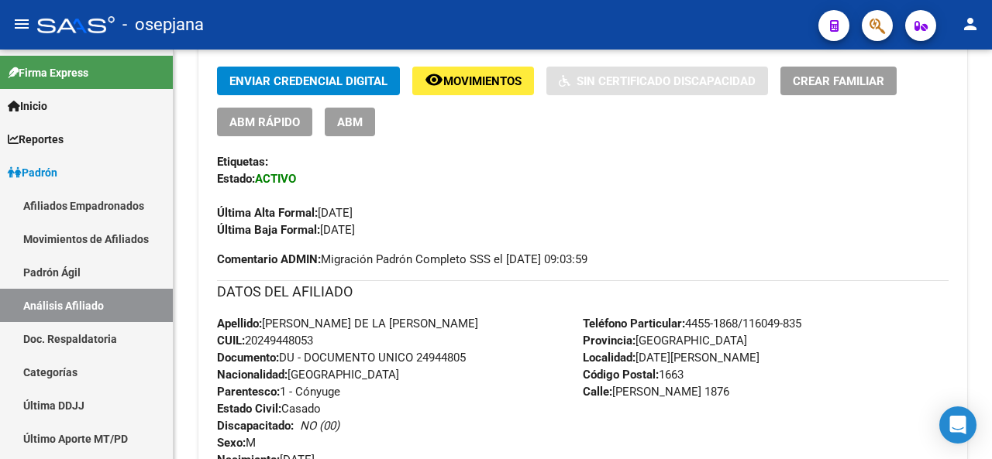
click at [991, 199] on div at bounding box center [990, 220] width 4 height 120
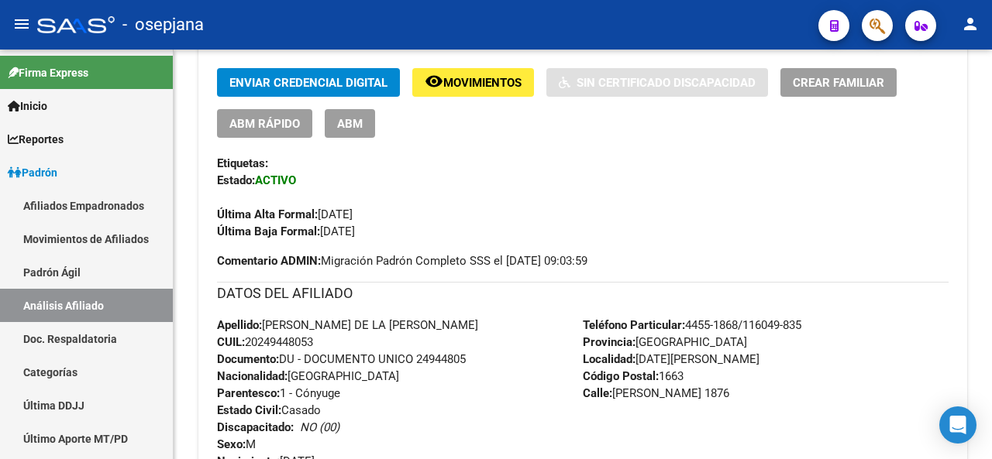
click at [991, 199] on div at bounding box center [990, 220] width 4 height 120
click at [477, 81] on span "Movimientos" at bounding box center [482, 83] width 78 height 14
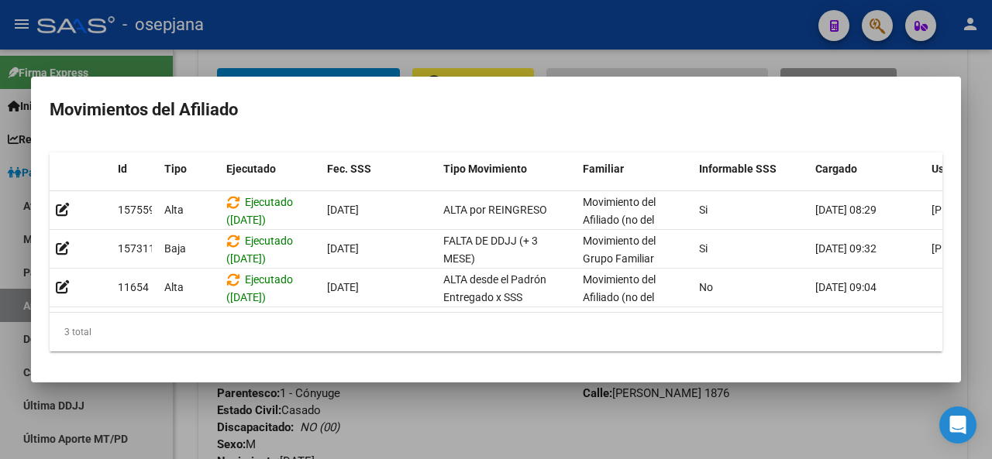
click at [460, 434] on div at bounding box center [496, 229] width 992 height 459
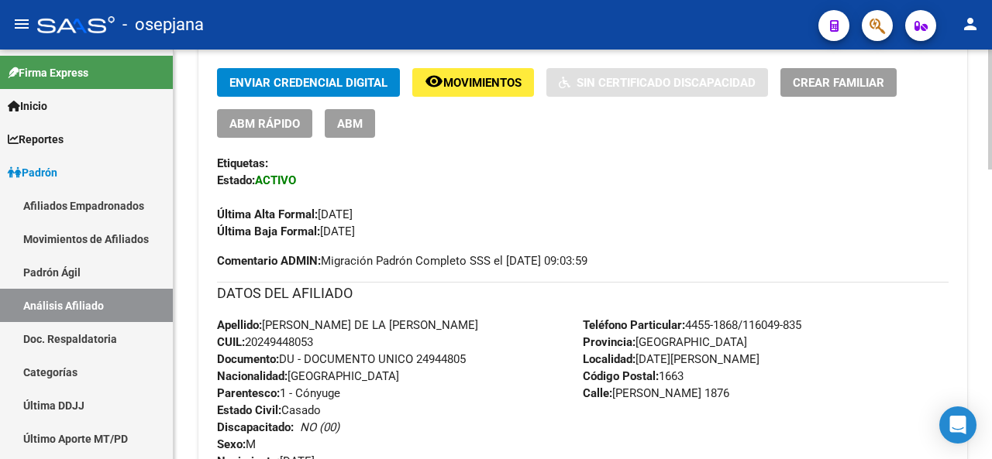
click at [991, 69] on div at bounding box center [990, 255] width 4 height 410
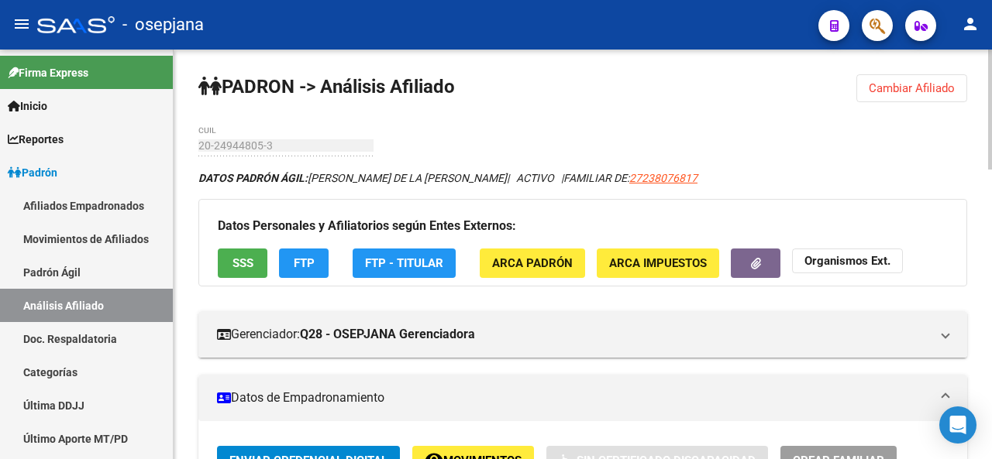
click at [931, 83] on span "Cambiar Afiliado" at bounding box center [912, 88] width 86 height 14
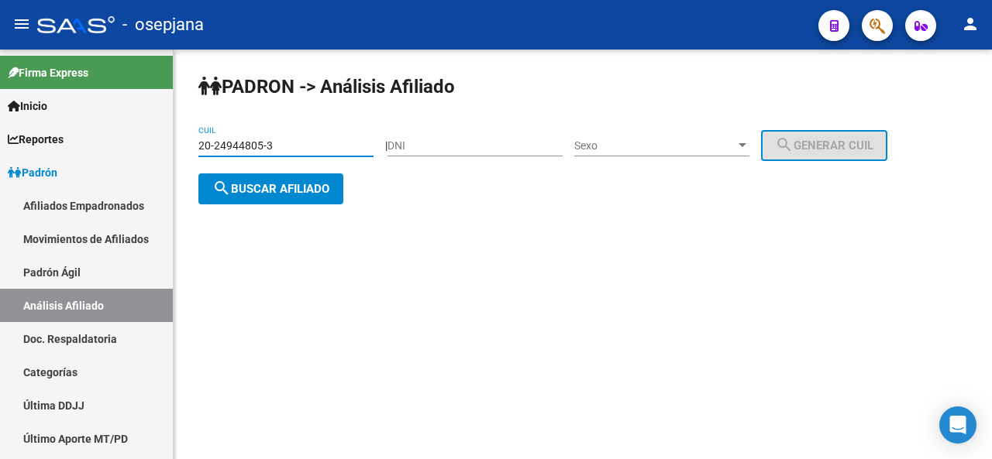
drag, startPoint x: 279, startPoint y: 143, endPoint x: 184, endPoint y: 151, distance: 95.6
click at [184, 151] on div "PADRON -> Análisis Afiliado 20-24944805-3 CUIL | DNI Sexo Sexo search Generar C…" at bounding box center [583, 152] width 818 height 205
click at [287, 143] on input "20-24944805-3" at bounding box center [285, 145] width 175 height 13
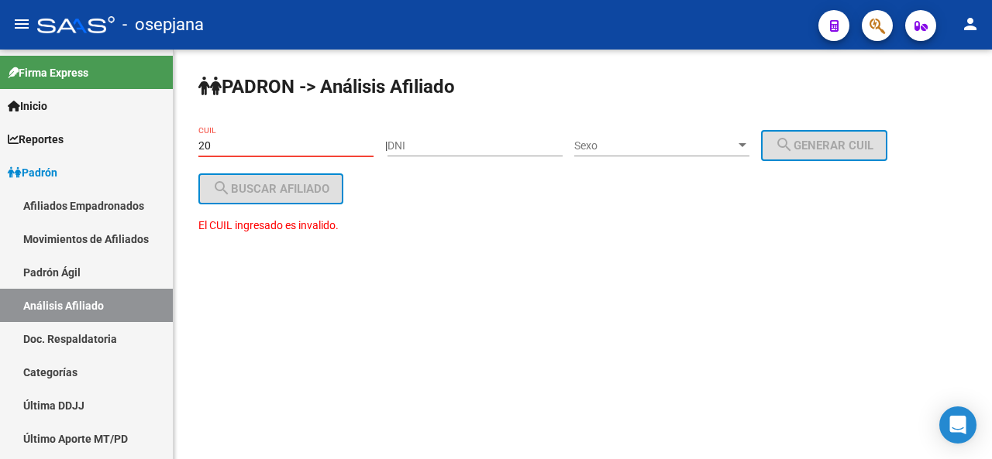
type input "2"
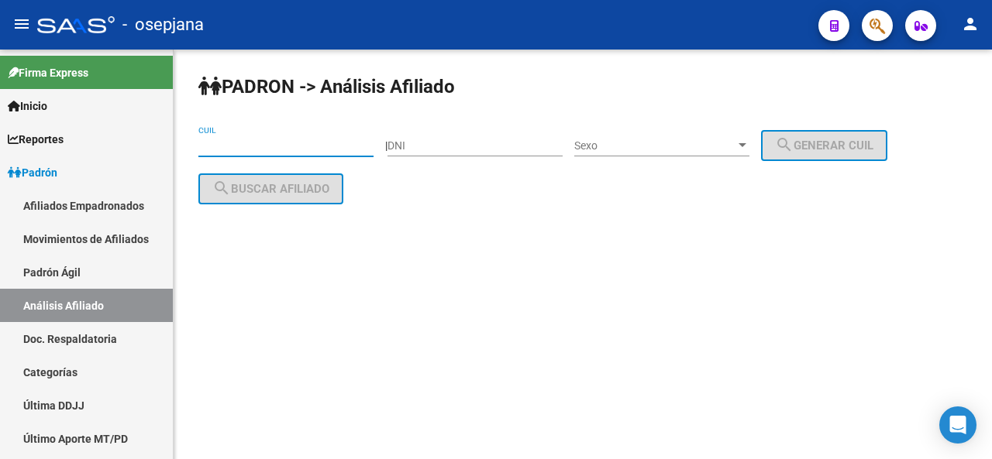
paste input "20-29445186-3"
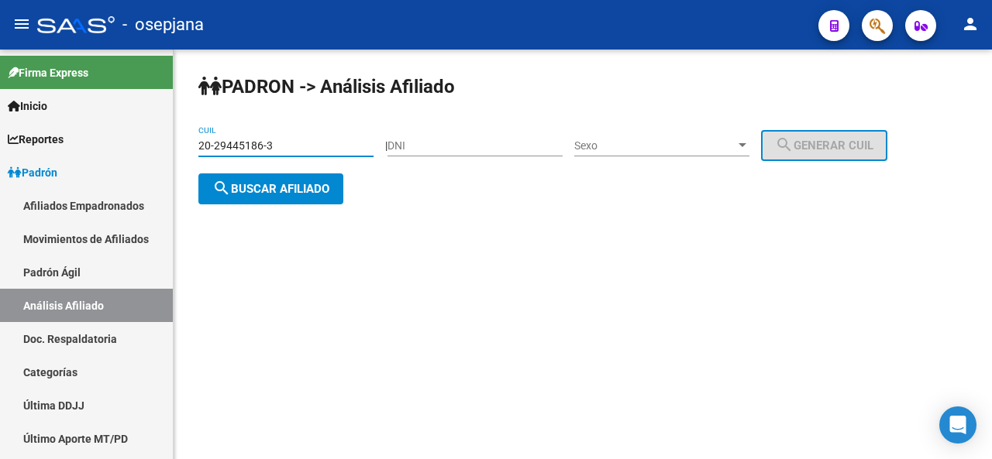
type input "20-29445186-3"
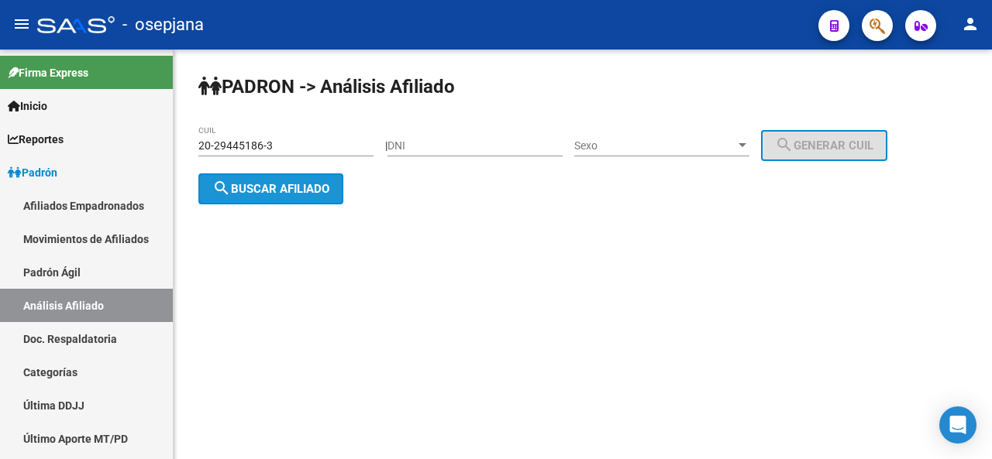
click at [284, 201] on button "search Buscar afiliado" at bounding box center [270, 189] width 145 height 31
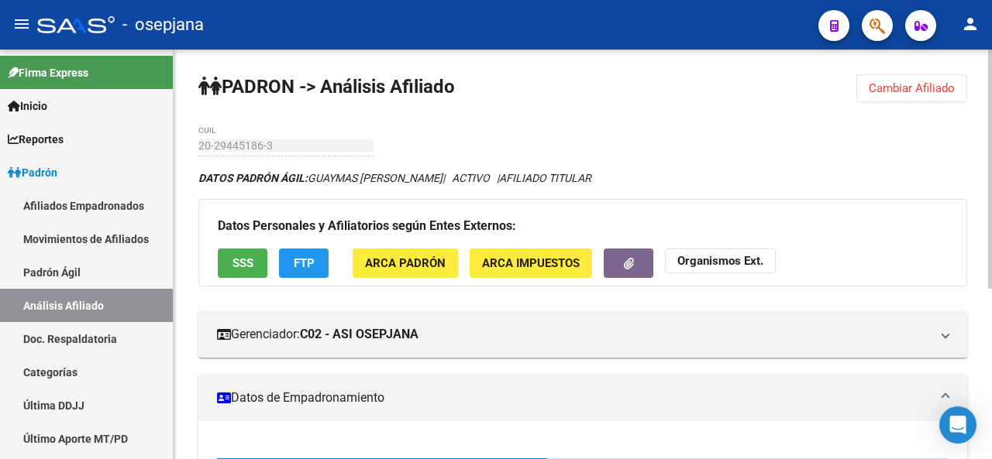
click at [991, 143] on div at bounding box center [990, 169] width 4 height 239
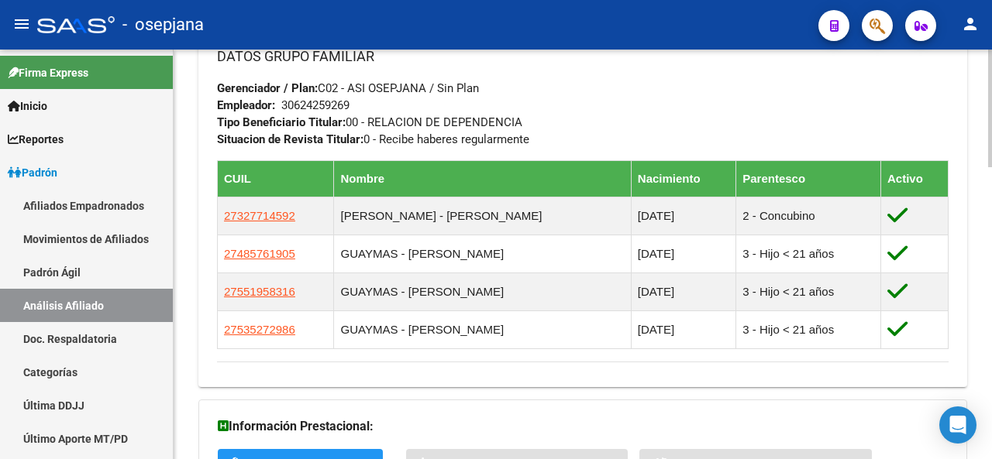
scroll to position [862, 0]
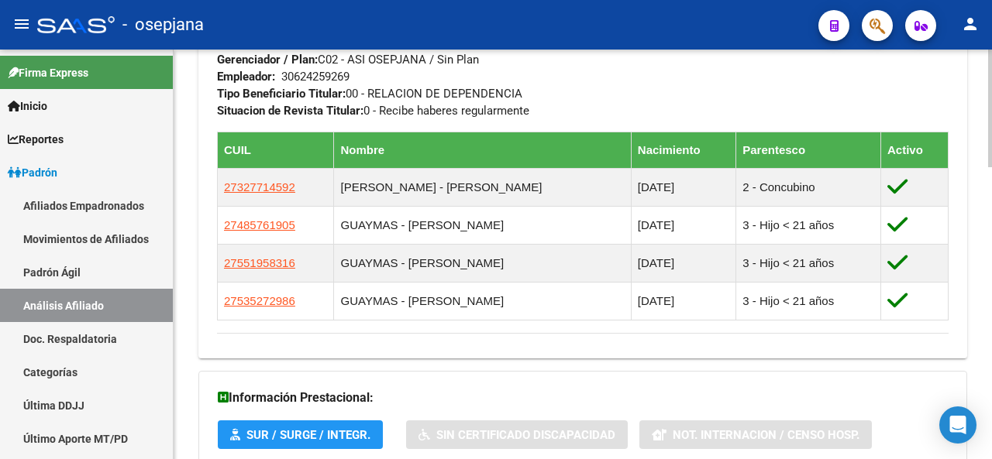
click at [988, 393] on div at bounding box center [990, 357] width 4 height 118
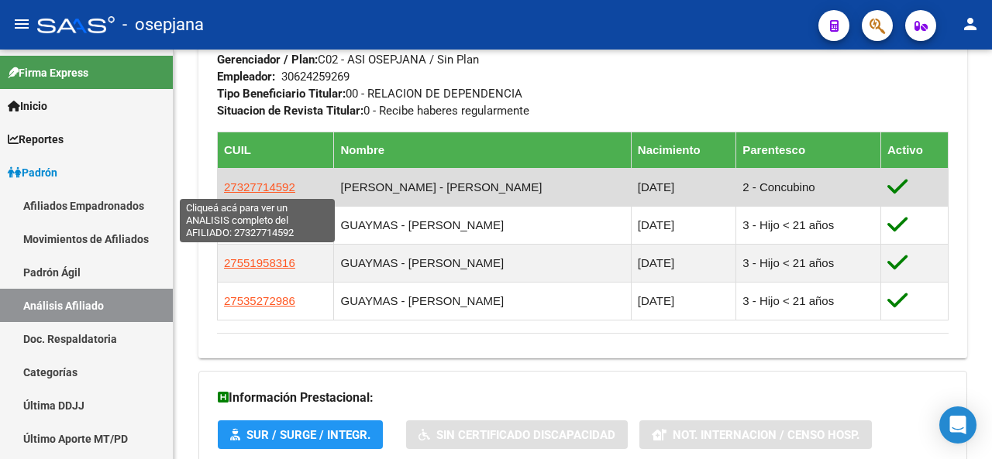
click at [263, 185] on span "27327714592" at bounding box center [259, 187] width 71 height 13
type textarea "27327714592"
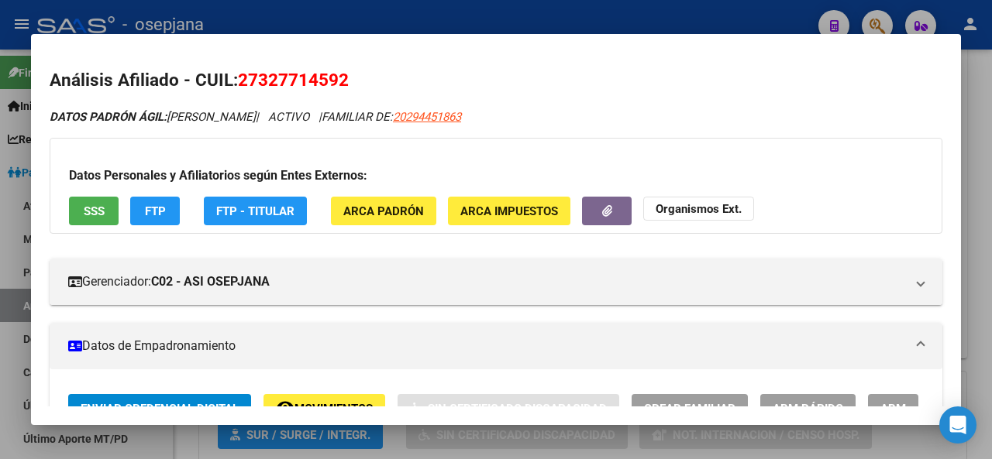
click at [105, 208] on button "SSS" at bounding box center [94, 211] width 50 height 29
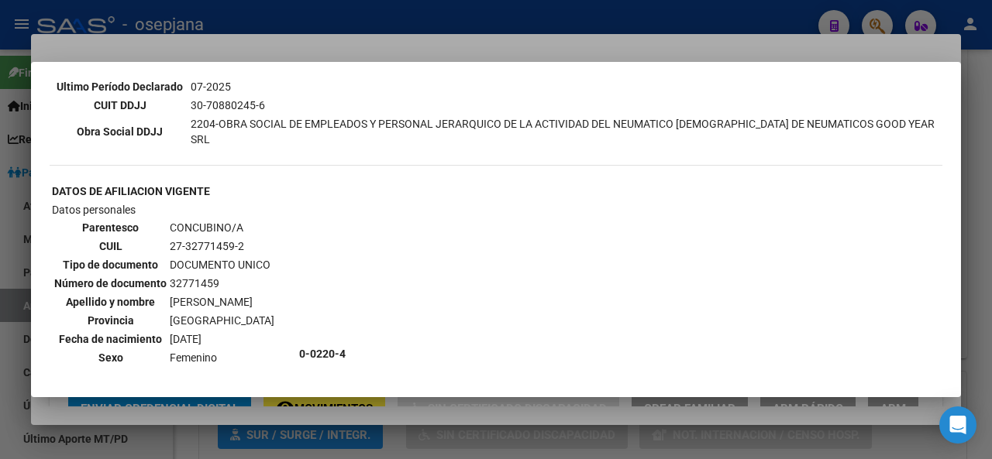
scroll to position [1126, 0]
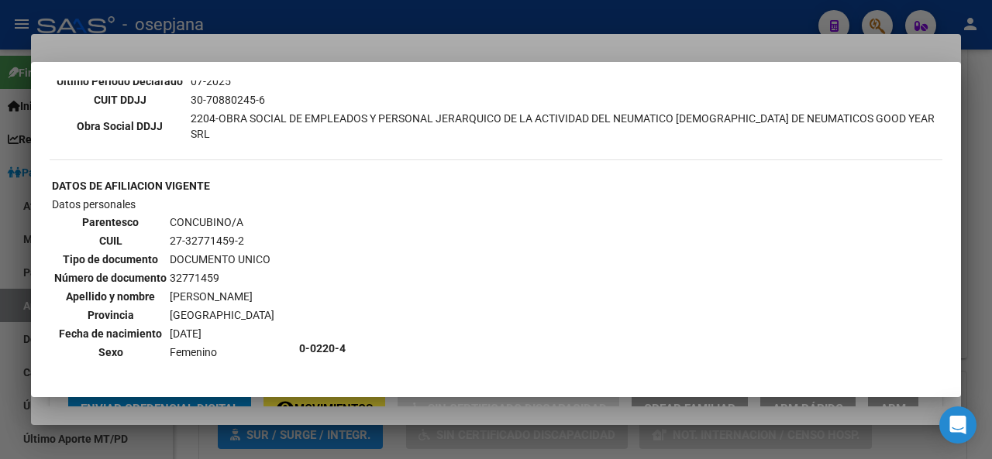
click at [991, 194] on div at bounding box center [496, 229] width 992 height 459
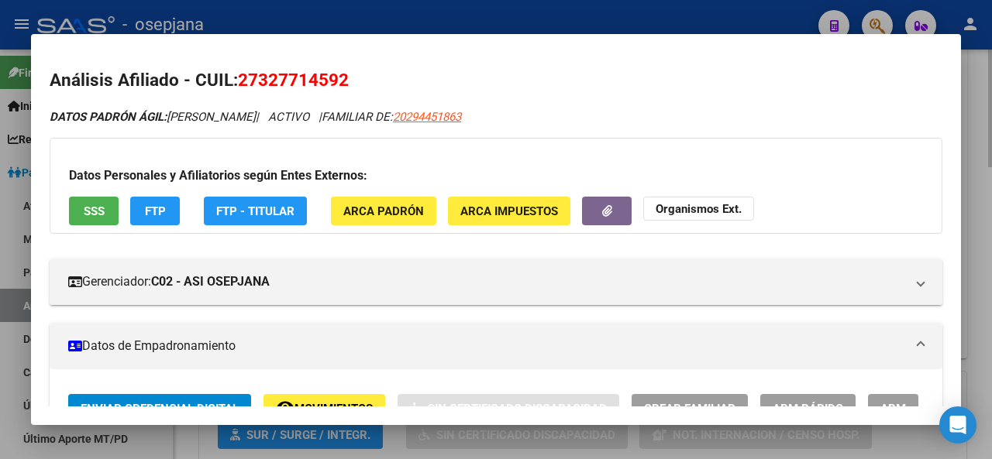
drag, startPoint x: 965, startPoint y: 105, endPoint x: 973, endPoint y: 133, distance: 29.0
click at [969, 191] on div at bounding box center [496, 229] width 992 height 459
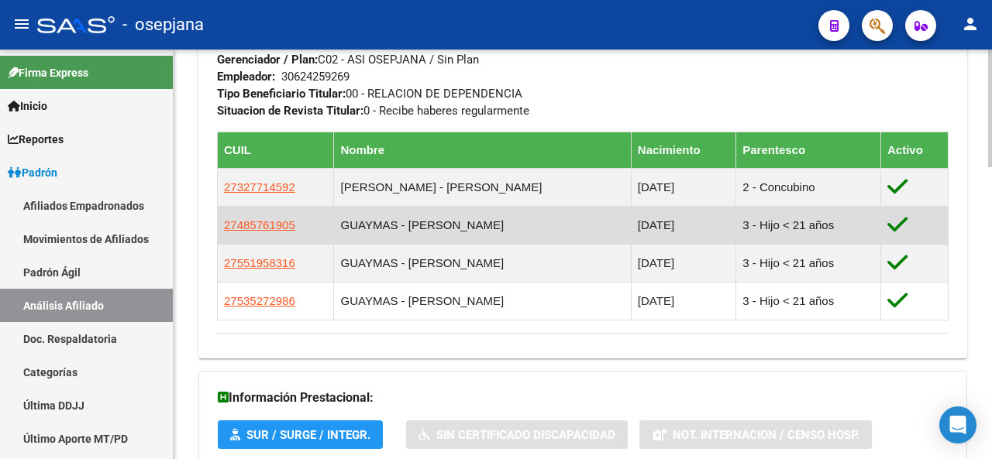
drag, startPoint x: 953, startPoint y: 95, endPoint x: 922, endPoint y: 206, distance: 115.8
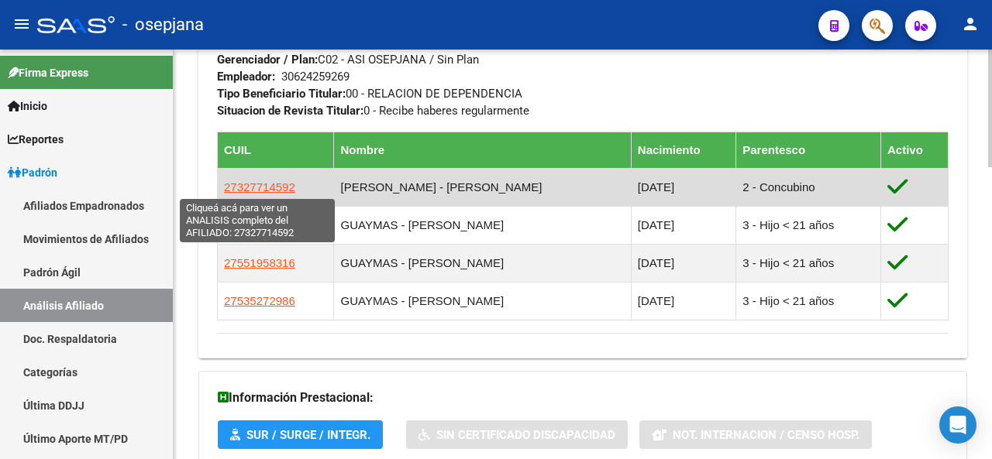
click at [254, 187] on span "27327714592" at bounding box center [259, 187] width 71 height 13
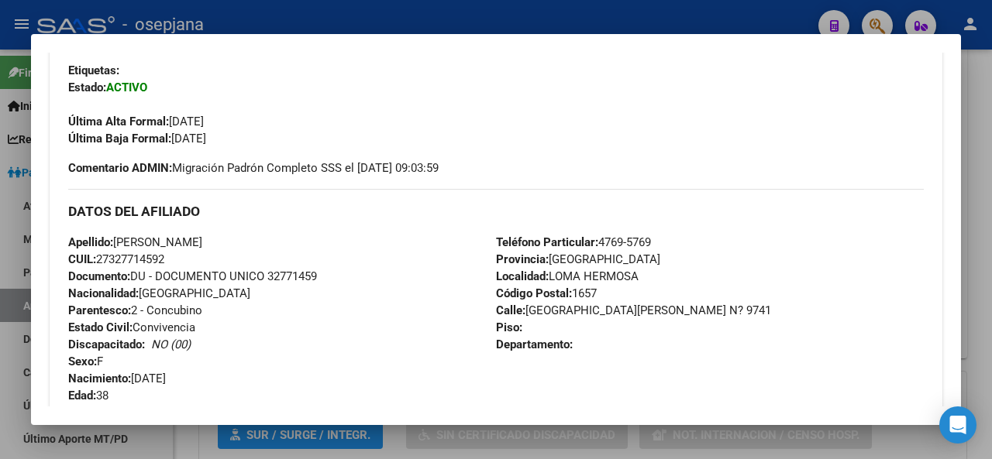
scroll to position [449, 0]
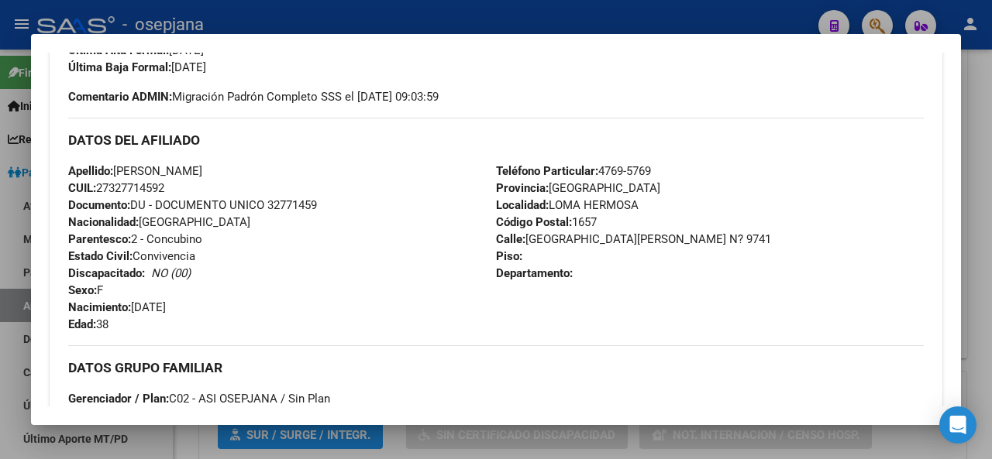
click at [276, 212] on span "Documento: DU - DOCUMENTO UNICO 32771459" at bounding box center [192, 205] width 249 height 14
drag, startPoint x: 276, startPoint y: 243, endPoint x: 335, endPoint y: 243, distance: 58.9
click at [330, 243] on div "Apellido: [PERSON_NAME] CUIL: 27327714592 Documento: DU - DOCUMENTO UNICO 32771…" at bounding box center [282, 248] width 428 height 170
click at [335, 243] on div "Apellido: [PERSON_NAME] CUIL: 27327714592 Documento: DU - DOCUMENTO UNICO 32771…" at bounding box center [282, 248] width 428 height 170
click at [275, 212] on span "Documento: DU - DOCUMENTO UNICO 32771459" at bounding box center [192, 205] width 249 height 14
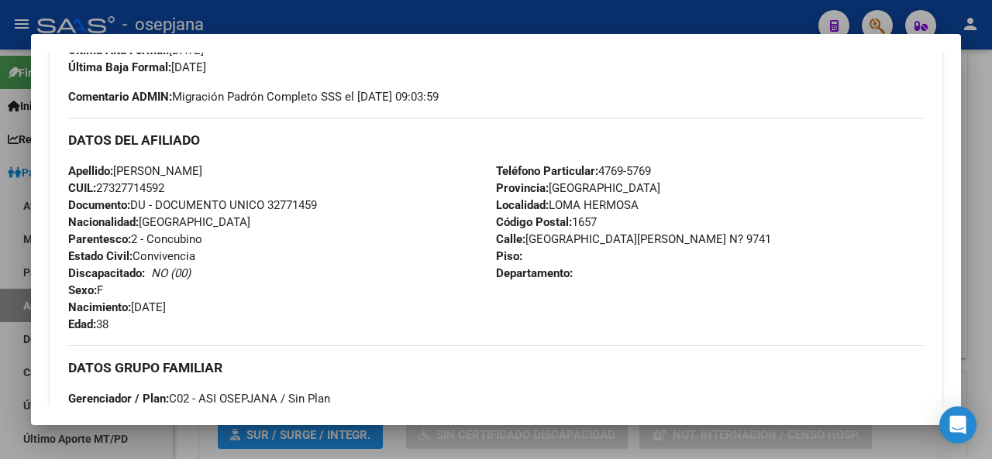
click at [275, 212] on span "Documento: DU - DOCUMENTO UNICO 32771459" at bounding box center [192, 205] width 249 height 14
copy span "32771459"
click at [991, 140] on div at bounding box center [496, 229] width 992 height 459
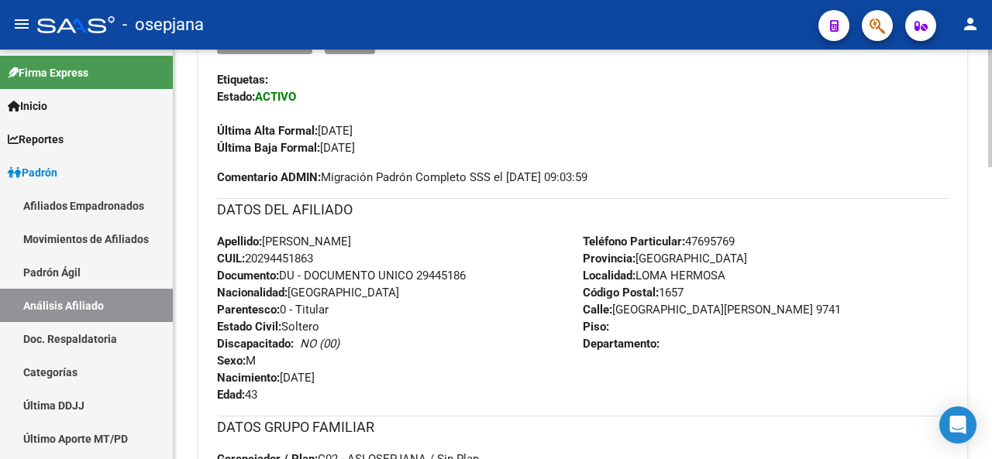
scroll to position [403, 0]
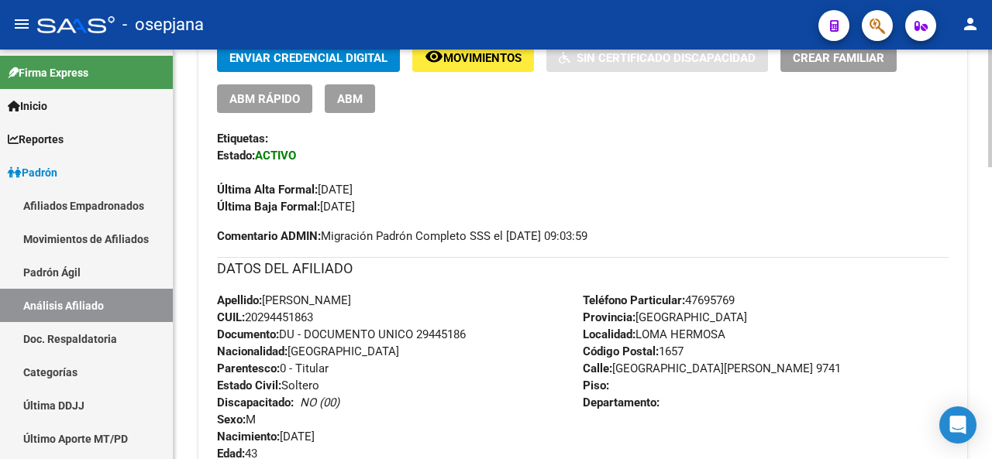
click at [991, 218] on div at bounding box center [990, 224] width 4 height 118
drag, startPoint x: 423, startPoint y: 333, endPoint x: 530, endPoint y: 345, distance: 107.6
click at [530, 344] on div "Apellido: [PERSON_NAME] CUIL: 20294451863 Documento: DU - DOCUMENTO UNICO 29445…" at bounding box center [400, 377] width 366 height 170
click at [445, 321] on div "Apellido: [PERSON_NAME] CUIL: 20294451863 Documento: DU - DOCUMENTO UNICO 29445…" at bounding box center [400, 377] width 366 height 170
drag, startPoint x: 422, startPoint y: 332, endPoint x: 466, endPoint y: 335, distance: 44.3
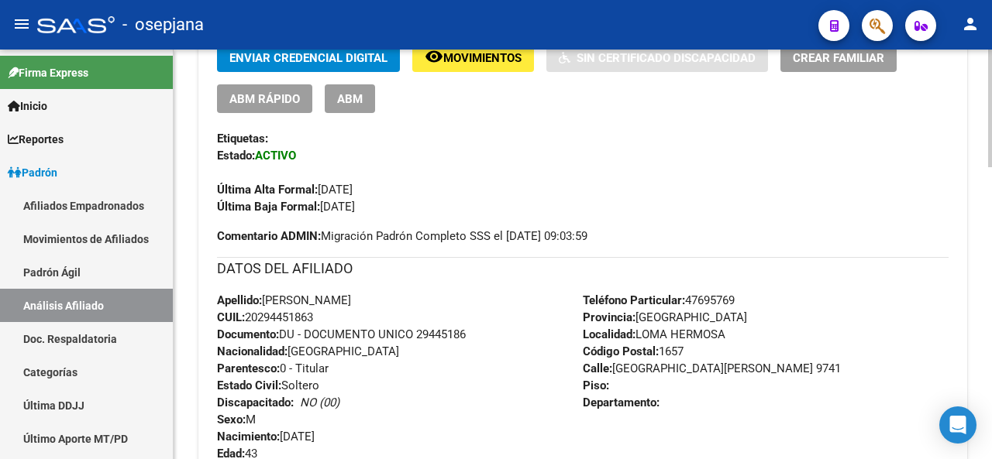
click at [466, 335] on span "Documento: DU - DOCUMENTO UNICO 29445186" at bounding box center [341, 335] width 249 height 14
click at [466, 336] on span "Documento: DU - DOCUMENTO UNICO 29445186" at bounding box center [341, 335] width 249 height 14
copy span "29445186"
click at [991, 78] on div at bounding box center [990, 255] width 4 height 410
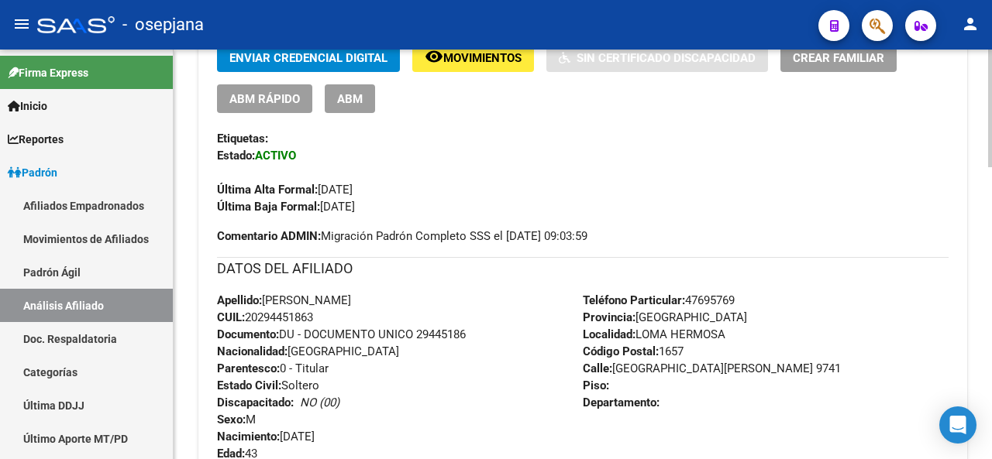
scroll to position [0, 0]
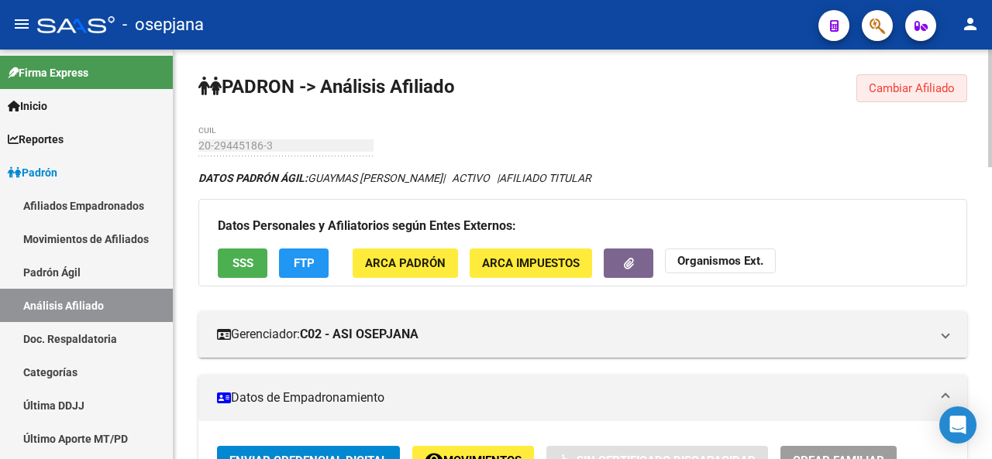
click at [930, 90] on span "Cambiar Afiliado" at bounding box center [912, 88] width 86 height 14
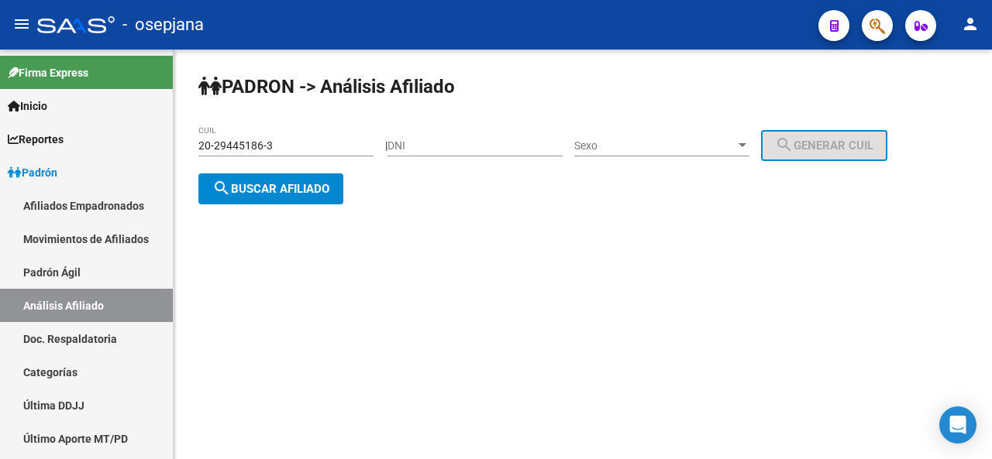
click at [289, 131] on div "20-29445186-3 CUIL" at bounding box center [285, 141] width 175 height 31
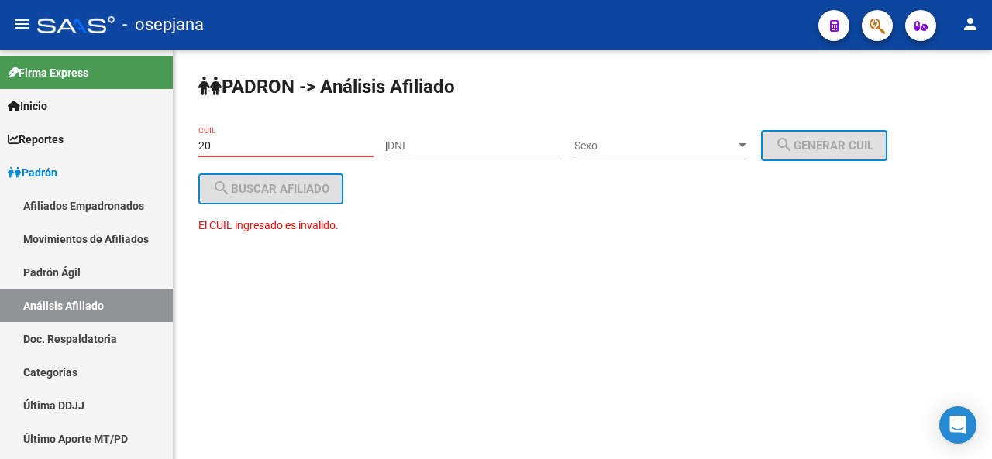
type input "2"
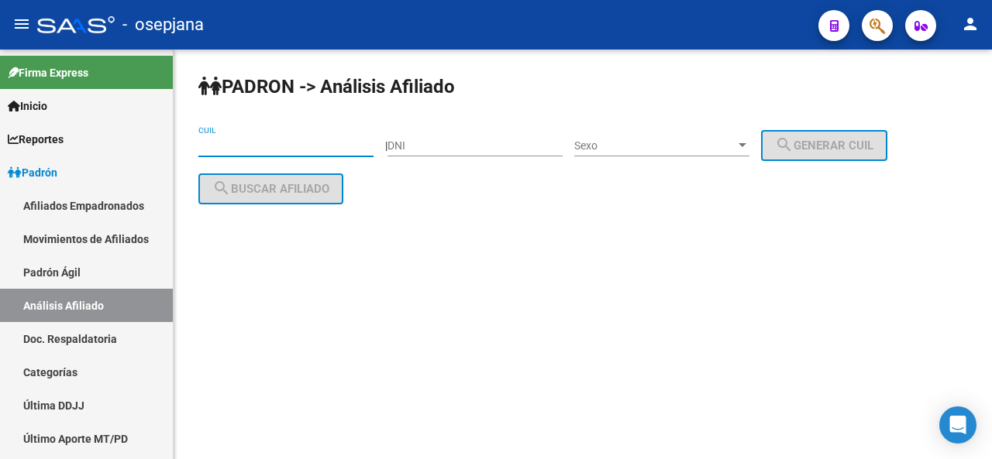
paste input "20-40461923-4"
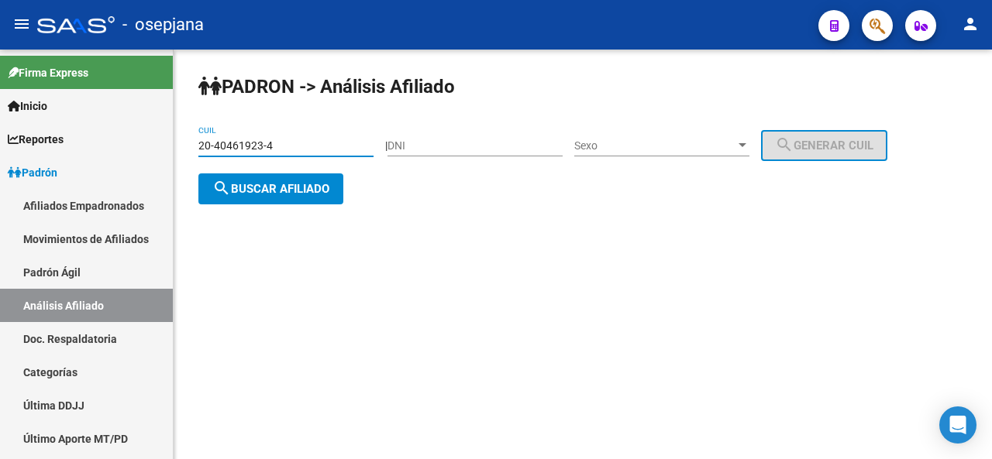
type input "20-40461923-4"
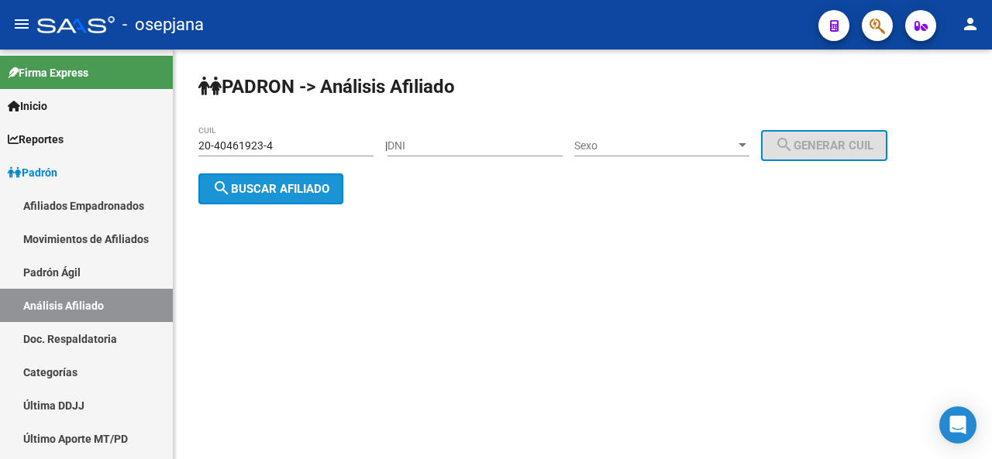
click at [265, 183] on span "search Buscar afiliado" at bounding box center [270, 189] width 117 height 14
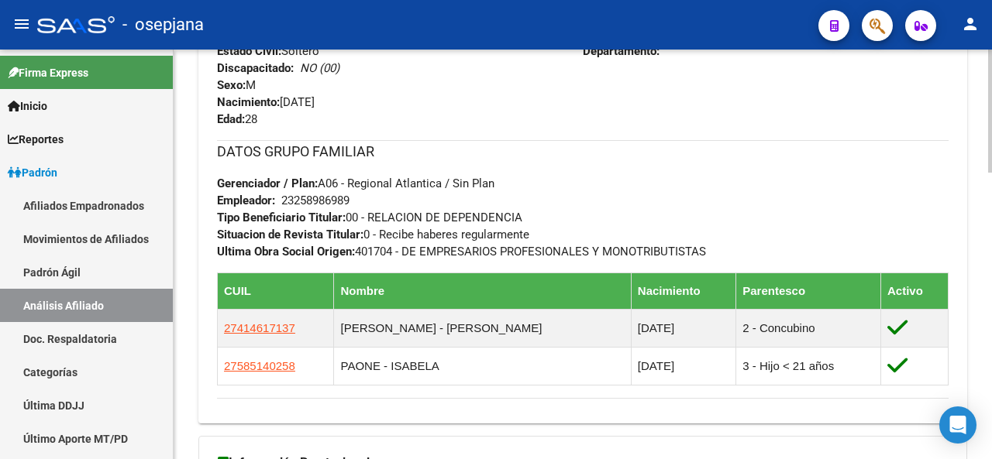
scroll to position [741, 0]
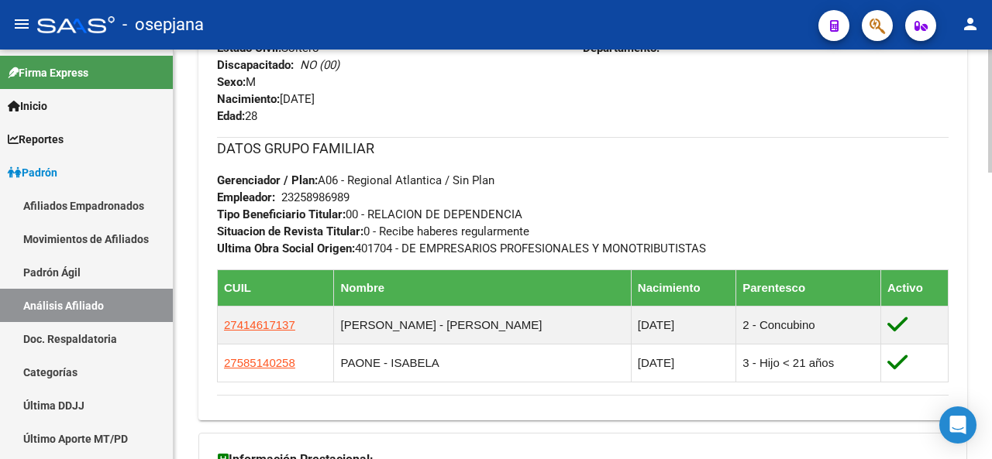
click at [989, 376] on div at bounding box center [990, 333] width 4 height 123
click at [991, 106] on div at bounding box center [990, 255] width 4 height 410
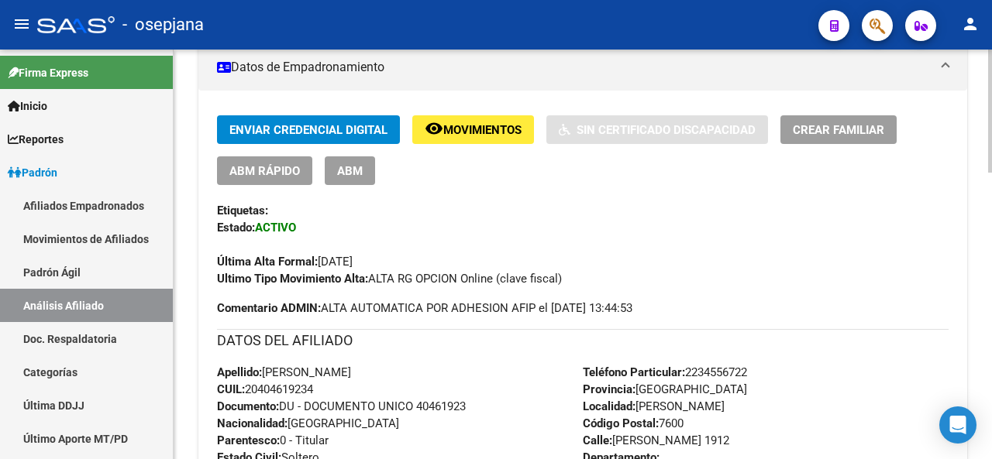
click at [991, 106] on div at bounding box center [990, 255] width 4 height 410
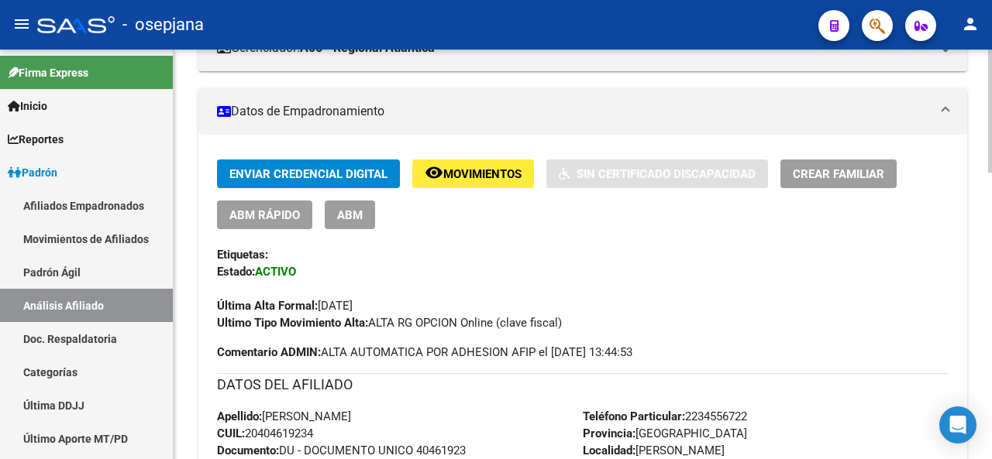
scroll to position [325, 0]
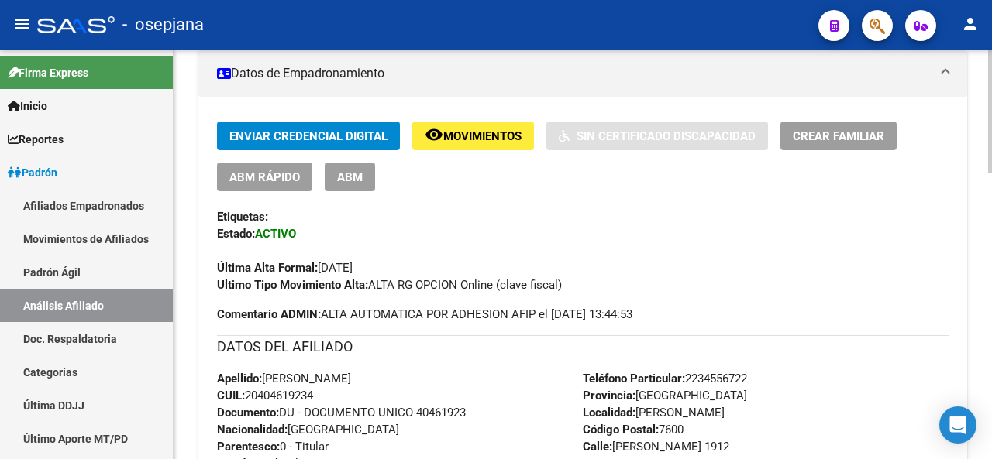
click at [990, 228] on div at bounding box center [990, 208] width 4 height 123
click at [877, 139] on span "Crear Familiar" at bounding box center [838, 136] width 91 height 14
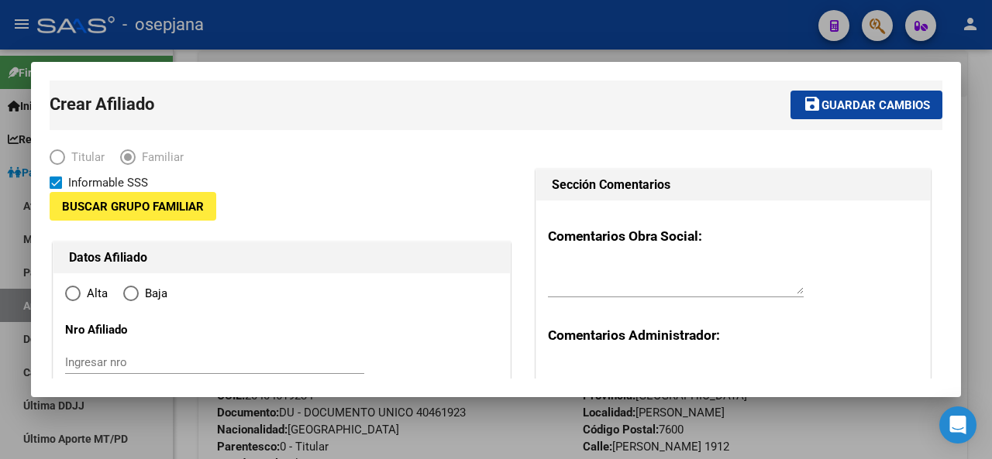
type input "23-25898698-9"
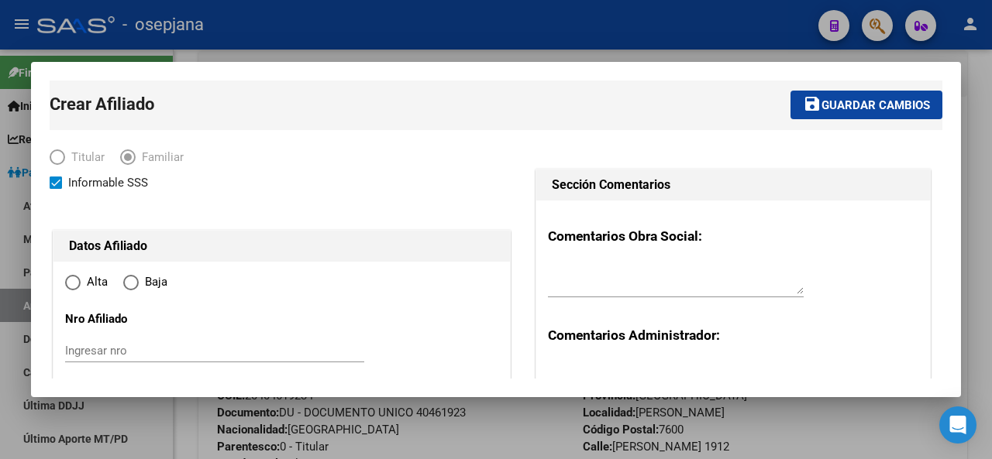
radio input "true"
type input "[PERSON_NAME]"
type input "7600"
type input "[PERSON_NAME]"
type input "1912"
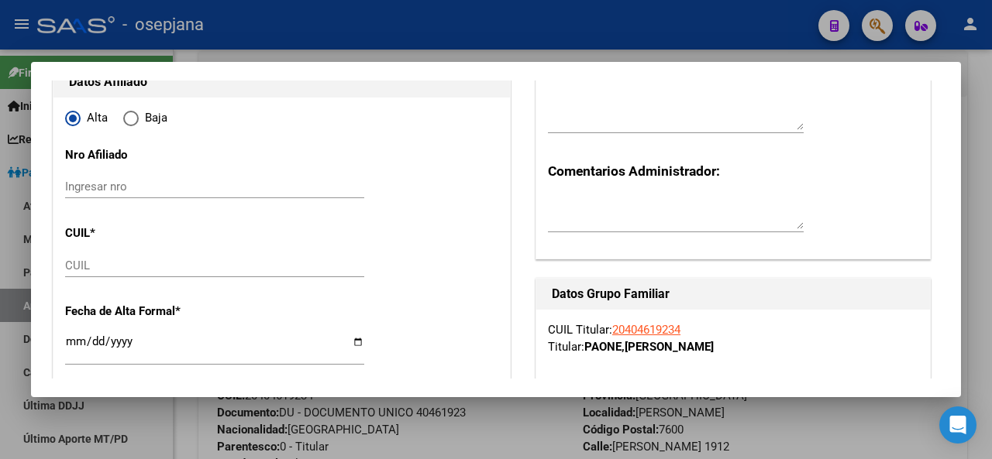
scroll to position [169, 0]
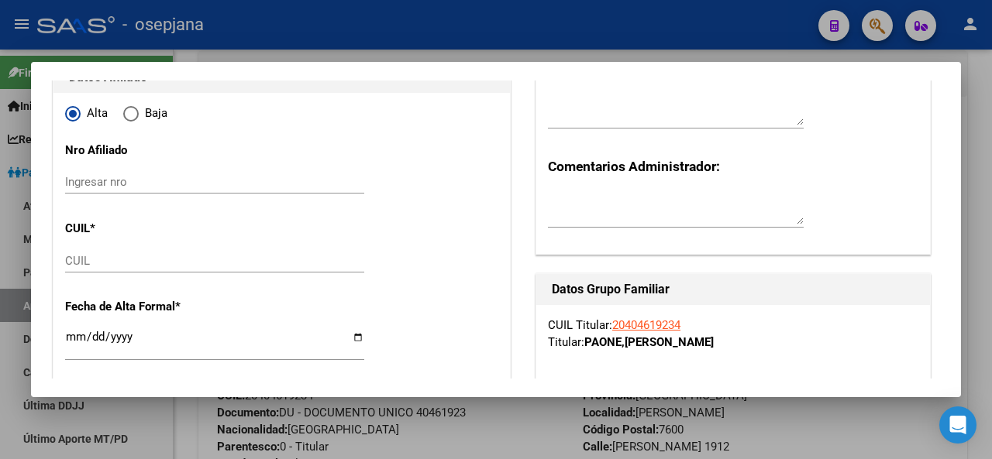
click at [74, 261] on input "CUIL" at bounding box center [214, 261] width 299 height 14
paste input "27-70764155-5"
type input "27-70764155-5"
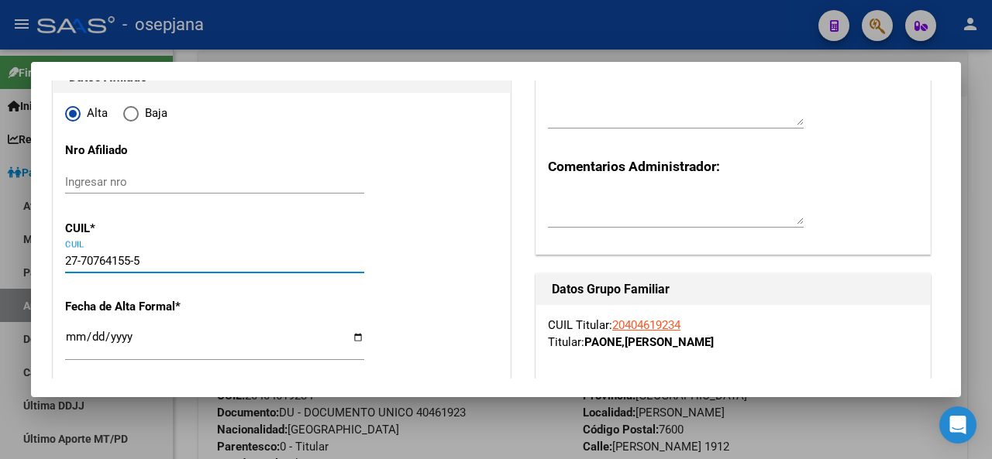
type input "70764155"
type input "PAONE"
type input "[PERSON_NAME]"
type input "[DATE]"
type input "[PERSON_NAME]"
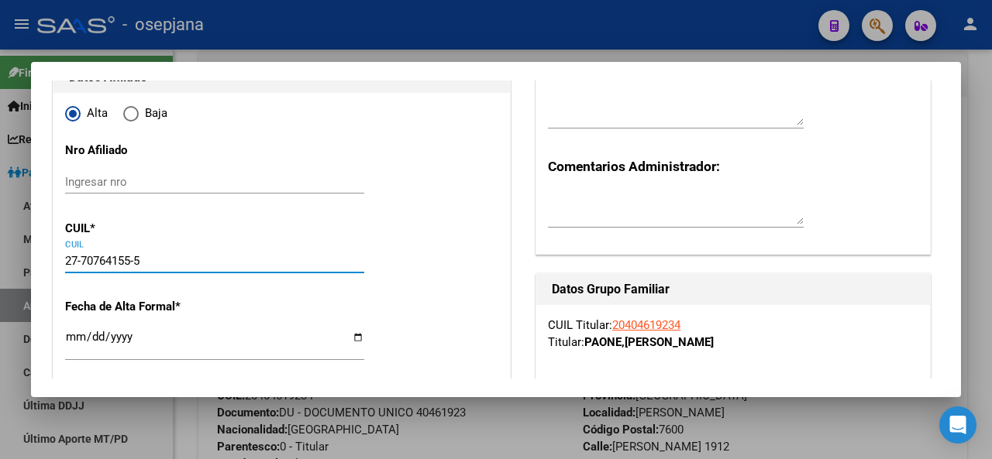
type input "[PERSON_NAME]"
type input "3967"
type input "27-70764155-5"
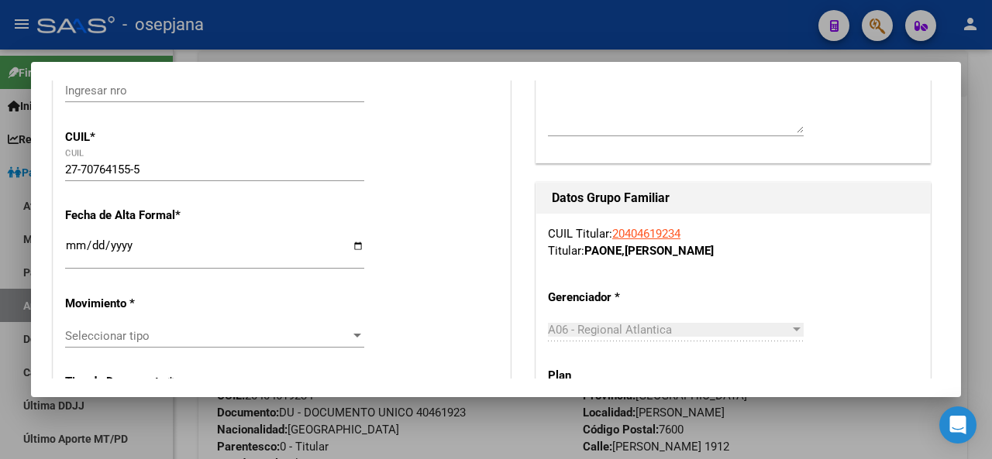
scroll to position [315, 0]
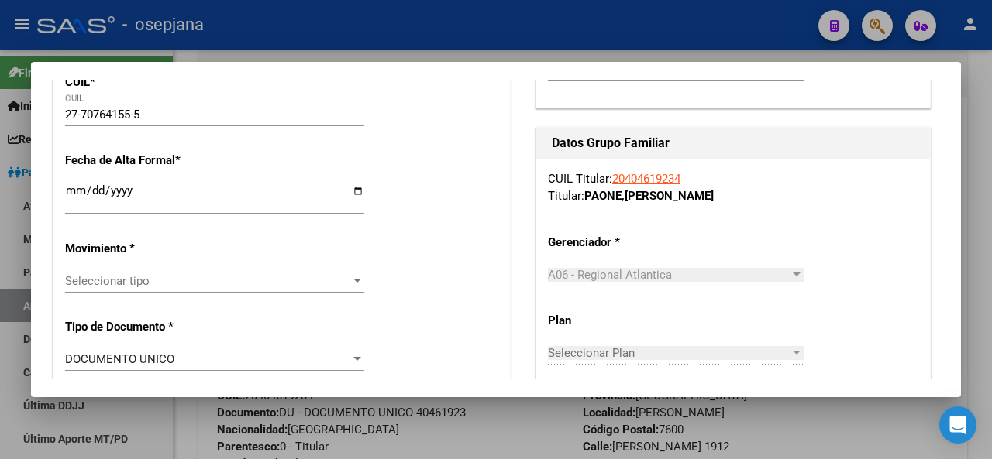
click at [74, 192] on input "Ingresar fecha" at bounding box center [214, 196] width 299 height 25
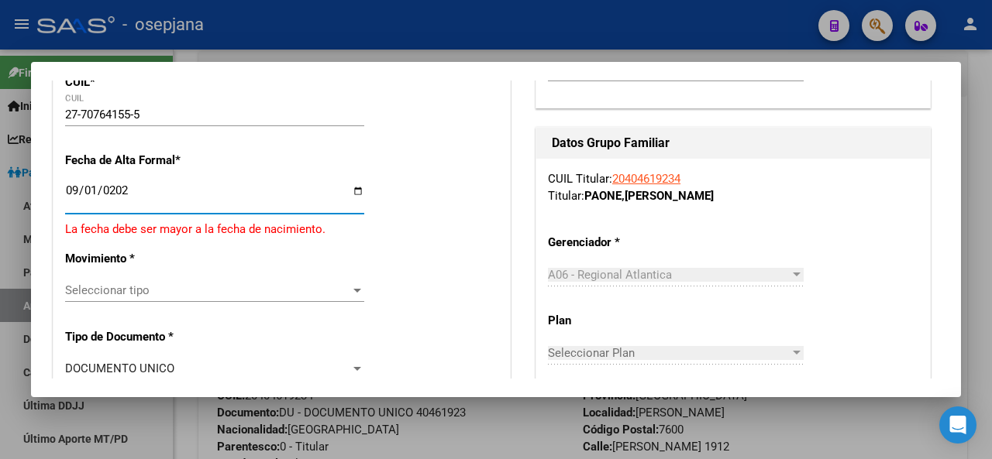
type input "[DATE]"
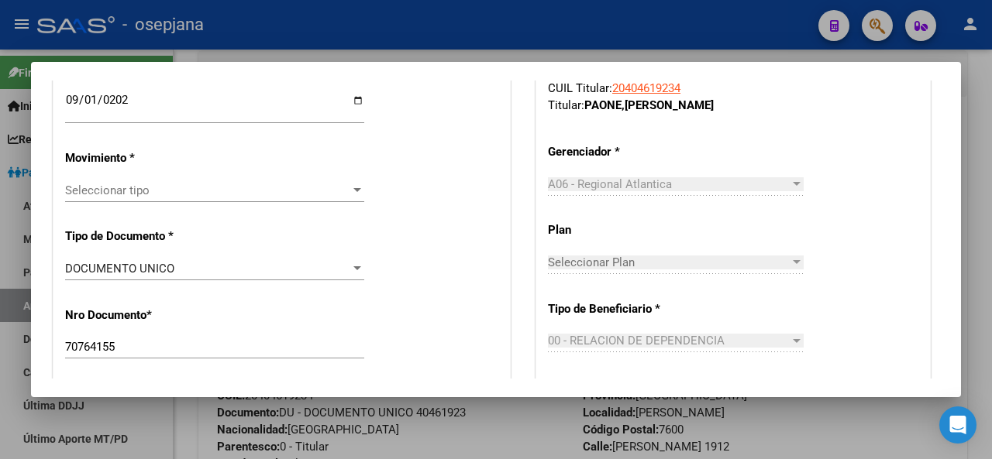
scroll to position [466, 0]
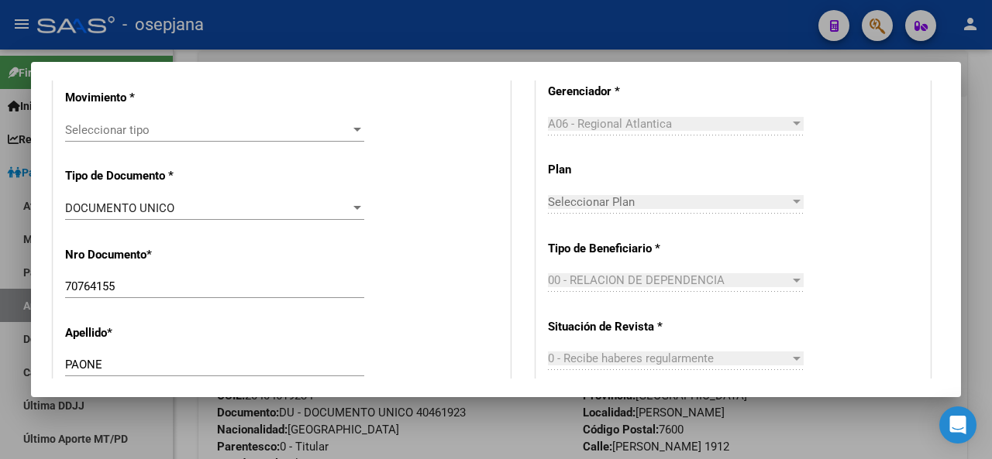
click at [177, 132] on span "Seleccionar tipo" at bounding box center [207, 130] width 285 height 14
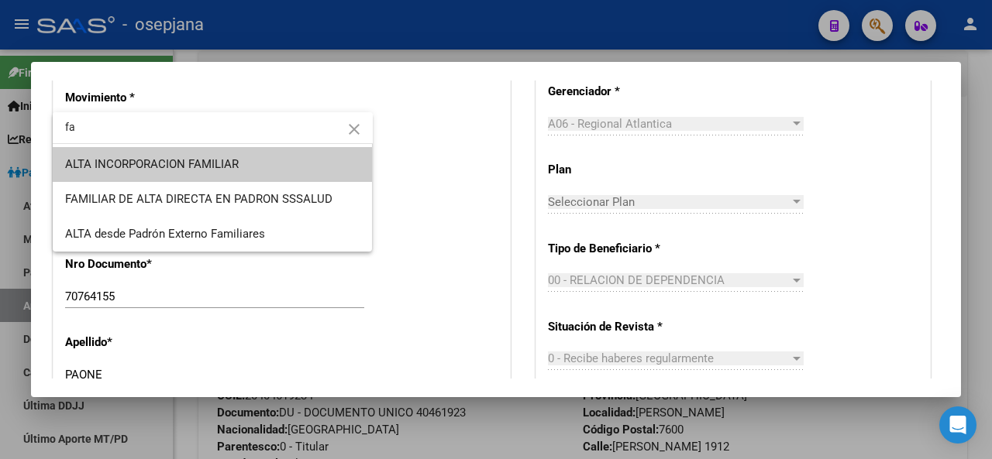
type input "fa"
click at [260, 177] on span "ALTA INCORPORACION FAMILIAR" at bounding box center [212, 164] width 295 height 35
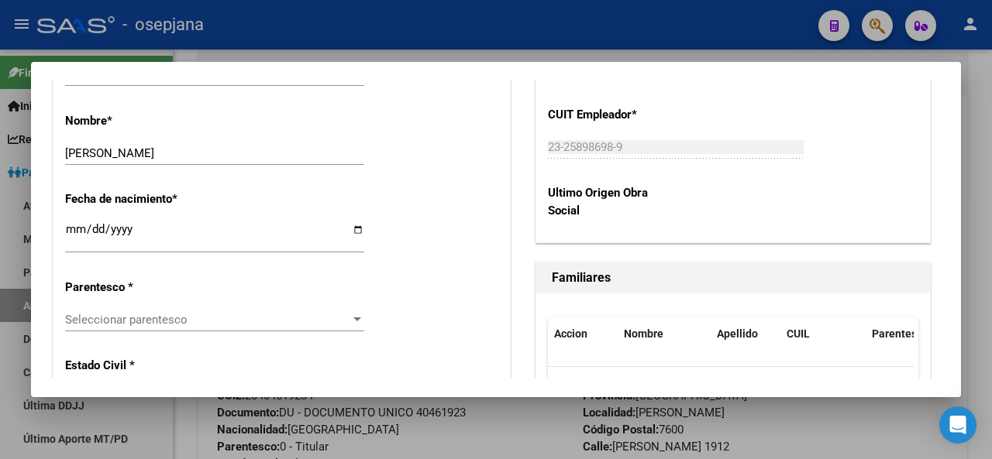
scroll to position [835, 0]
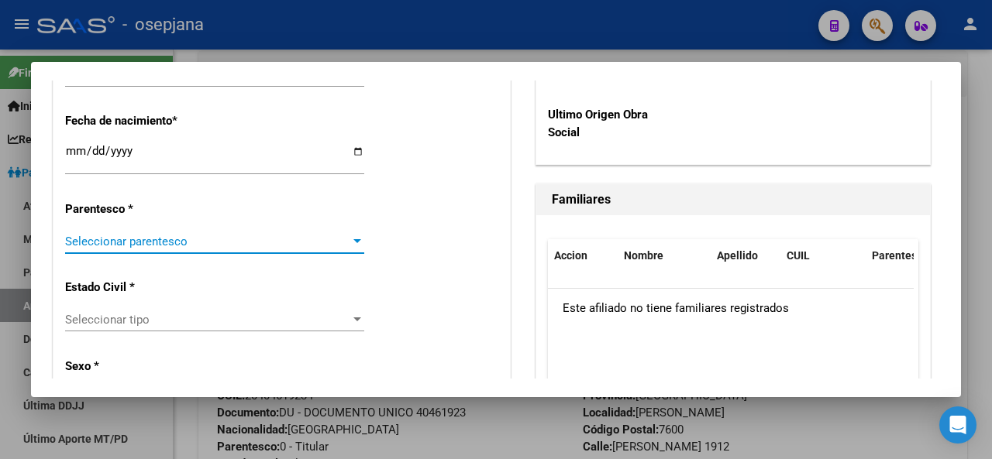
click at [163, 236] on span "Seleccionar parentesco" at bounding box center [207, 242] width 285 height 14
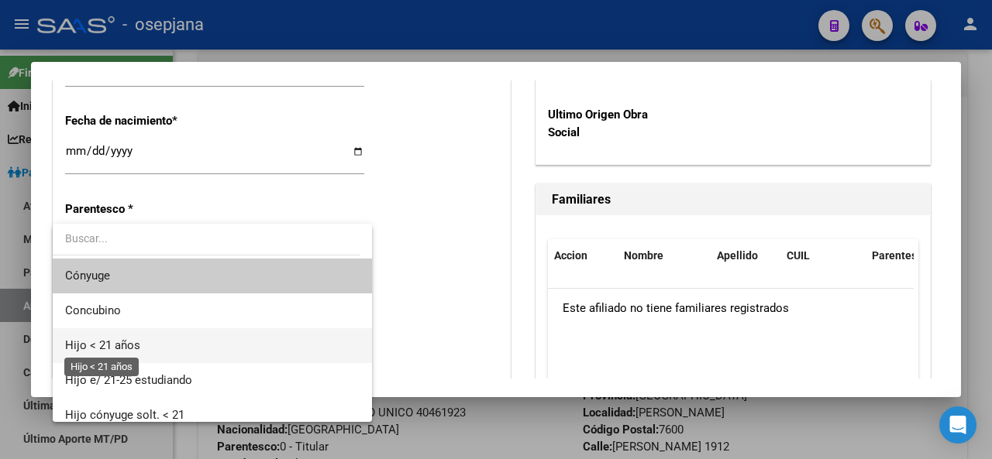
click at [130, 347] on span "Hijo < 21 años" at bounding box center [102, 346] width 75 height 14
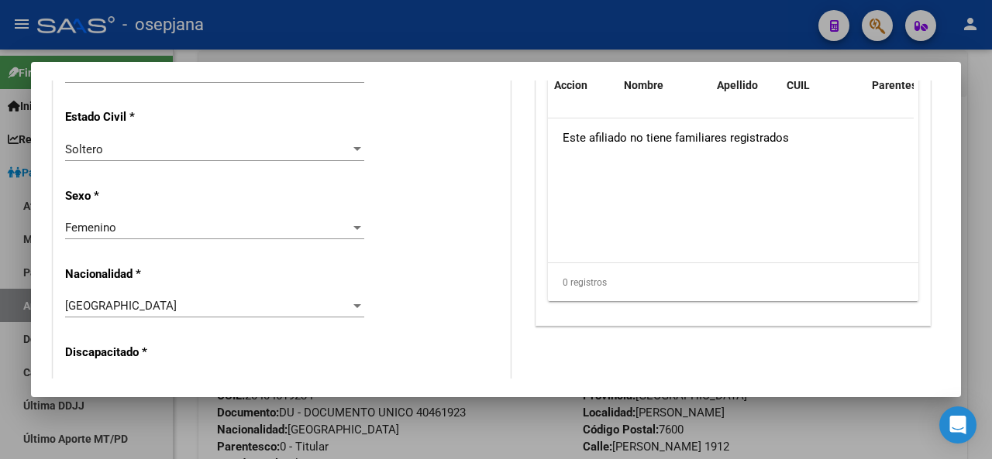
scroll to position [1024, 0]
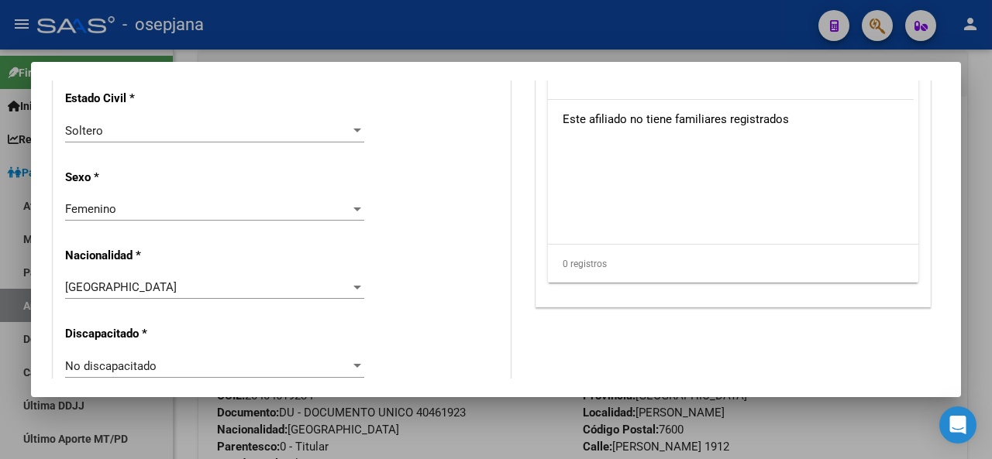
click at [208, 208] on div "Femenino" at bounding box center [207, 209] width 285 height 14
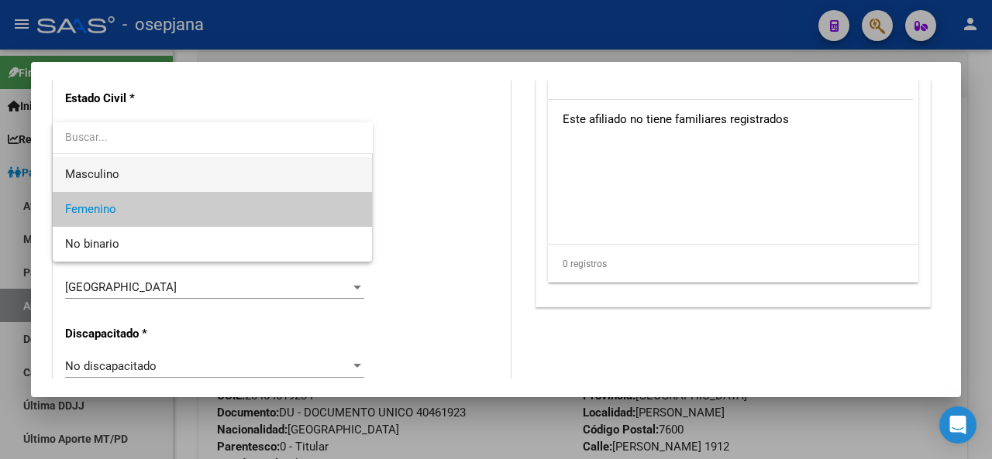
click at [203, 181] on span "Masculino" at bounding box center [212, 174] width 295 height 35
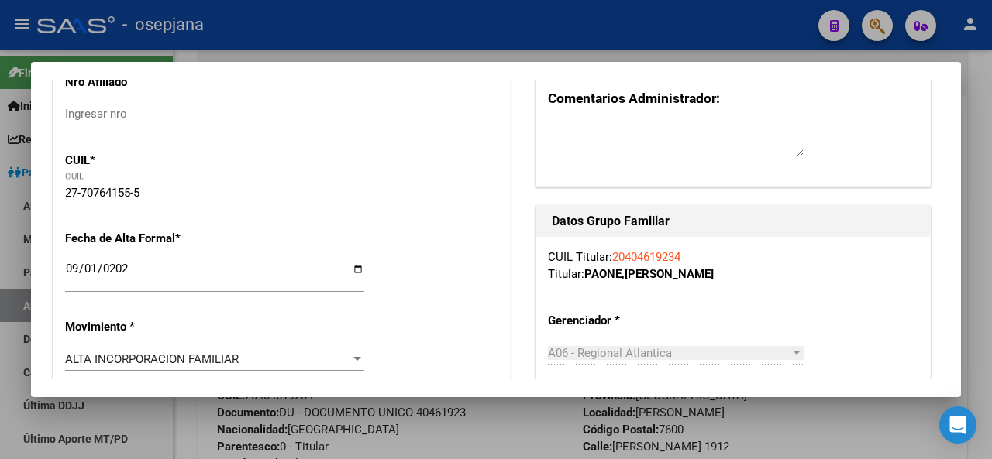
scroll to position [0, 0]
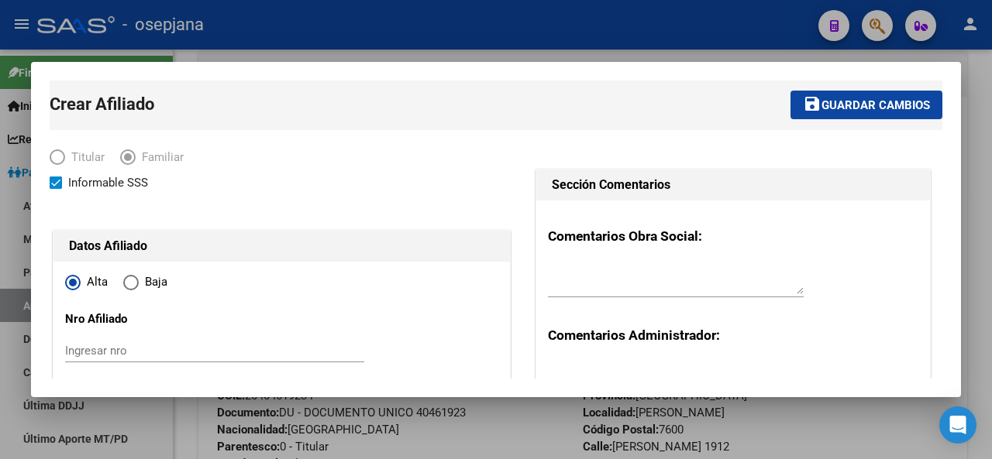
click at [891, 107] on span "Guardar cambios" at bounding box center [875, 105] width 108 height 14
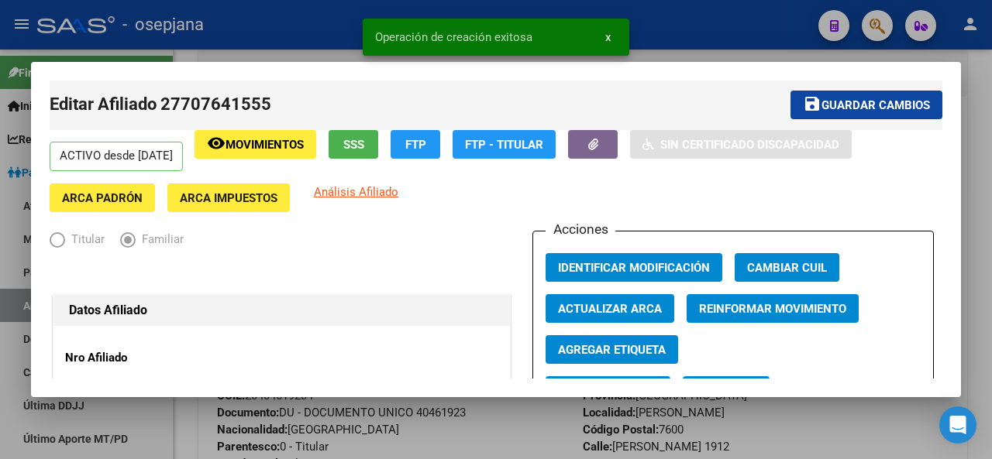
click at [891, 107] on span "Guardar cambios" at bounding box center [875, 105] width 108 height 14
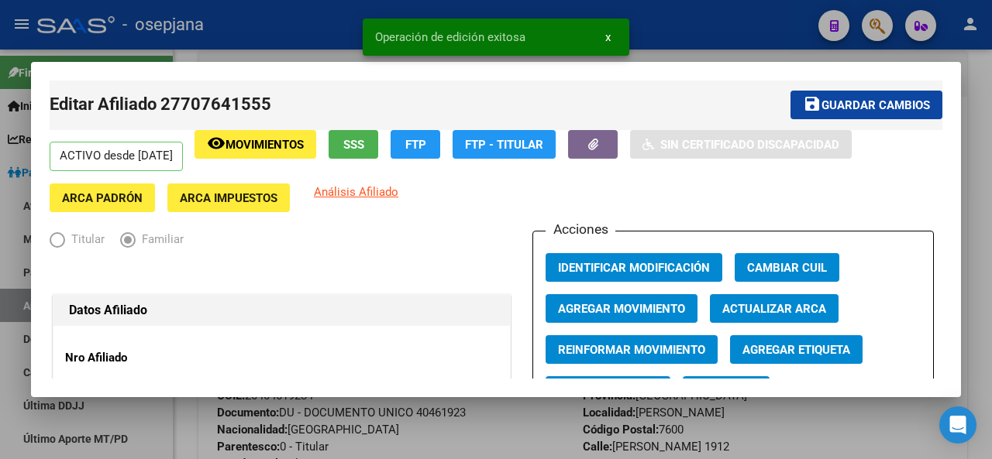
click at [991, 140] on div at bounding box center [496, 229] width 992 height 459
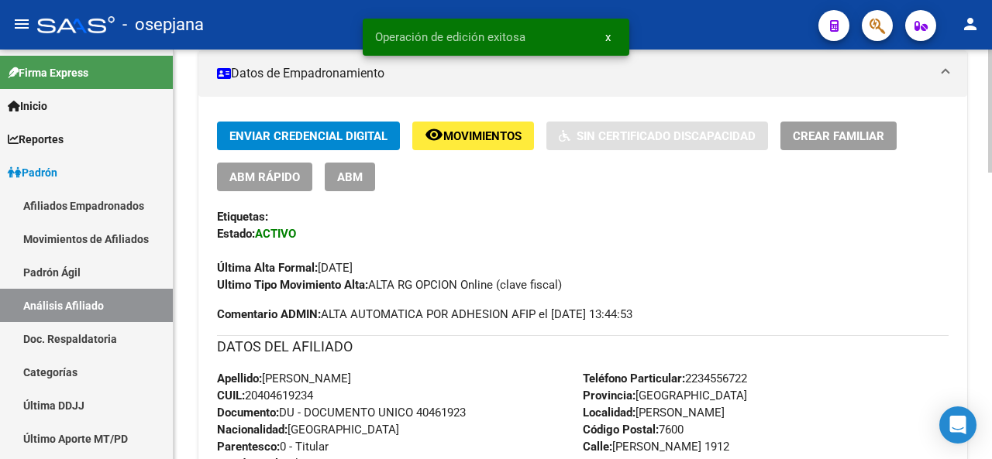
click at [991, 64] on div at bounding box center [990, 255] width 4 height 410
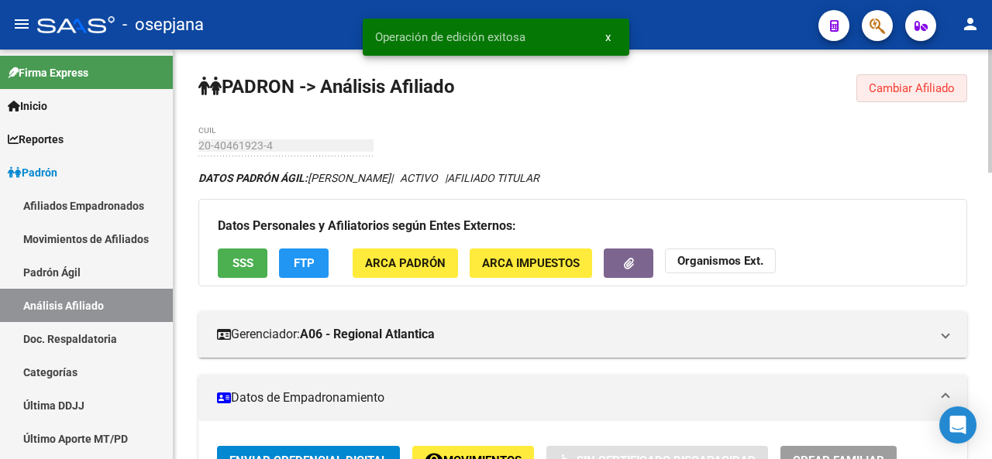
click at [905, 95] on button "Cambiar Afiliado" at bounding box center [911, 88] width 111 height 28
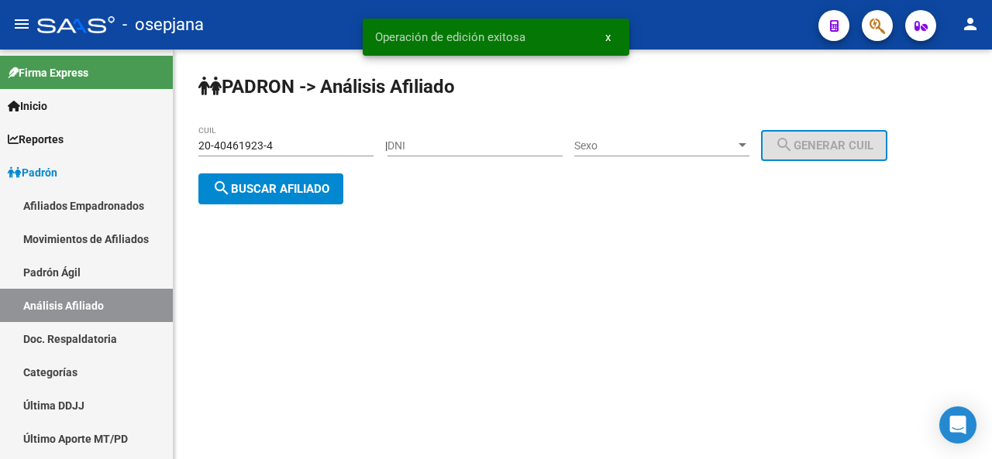
click at [284, 188] on span "search Buscar afiliado" at bounding box center [270, 189] width 117 height 14
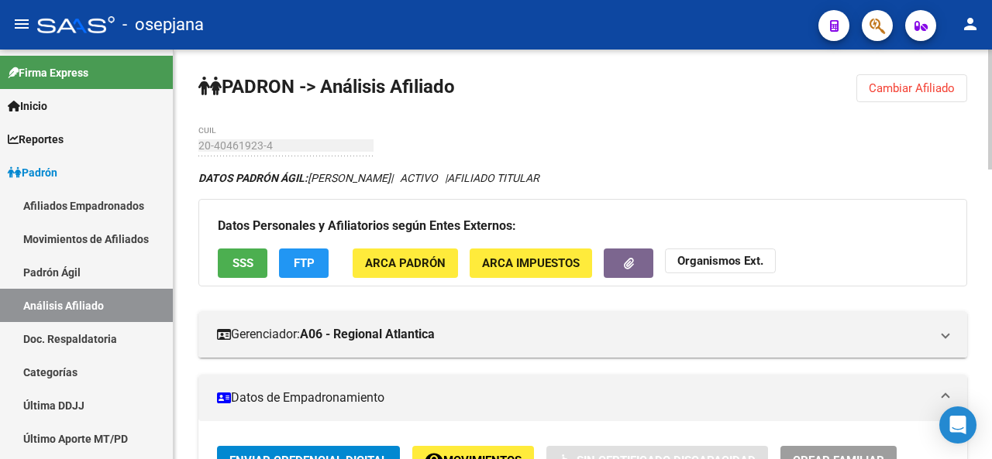
click at [991, 109] on div at bounding box center [990, 110] width 4 height 120
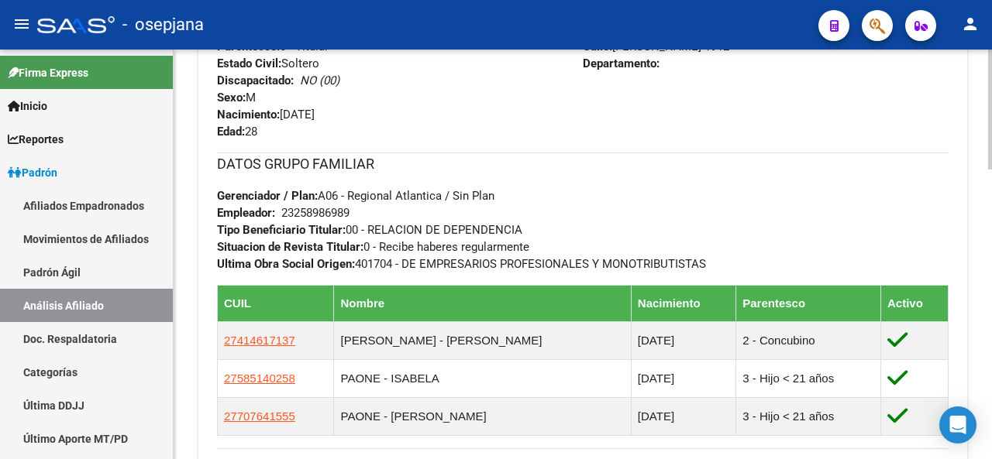
scroll to position [754, 0]
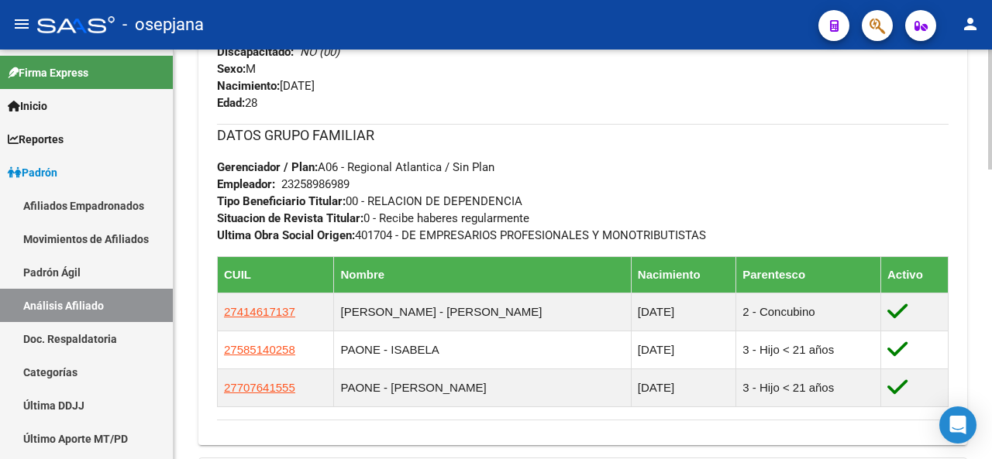
click at [991, 330] on div at bounding box center [990, 330] width 4 height 120
